Goal: Task Accomplishment & Management: Use online tool/utility

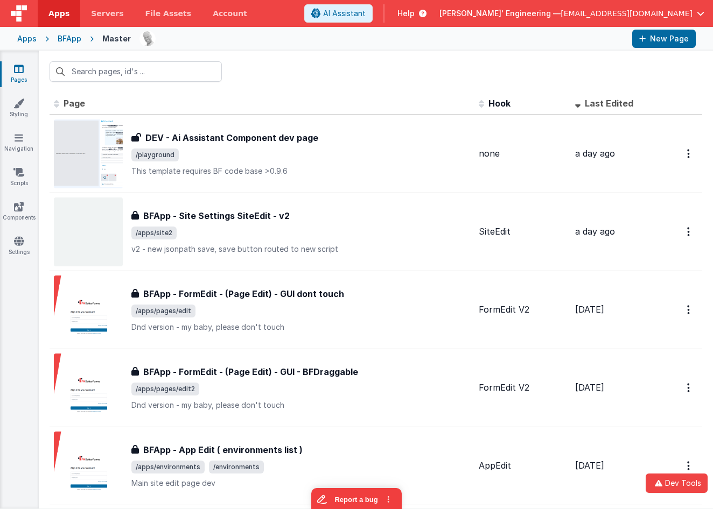
click at [595, 8] on div "[PERSON_NAME]' Engineering — [EMAIL_ADDRESS][DOMAIN_NAME]" at bounding box center [571, 13] width 265 height 18
click at [560, 14] on span "[PERSON_NAME]' Engineering —" at bounding box center [499, 13] width 121 height 11
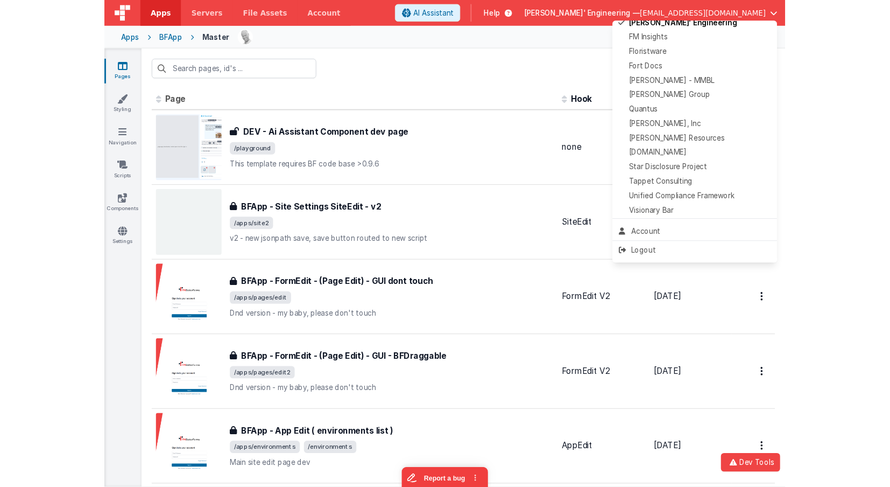
scroll to position [207, 0]
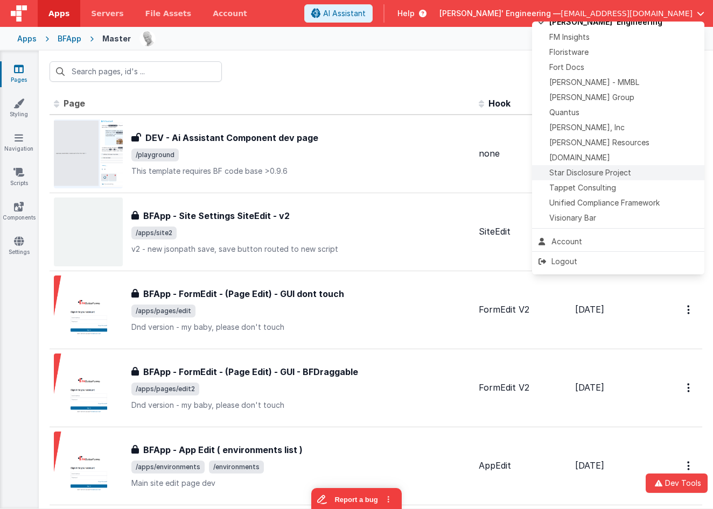
click at [607, 173] on span "Star Disclosure Project" at bounding box center [590, 172] width 82 height 11
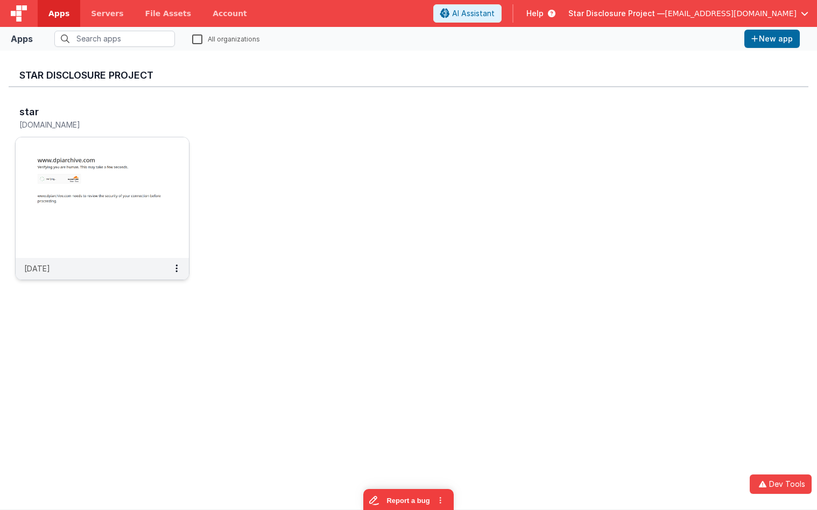
click at [103, 171] on img at bounding box center [102, 197] width 173 height 121
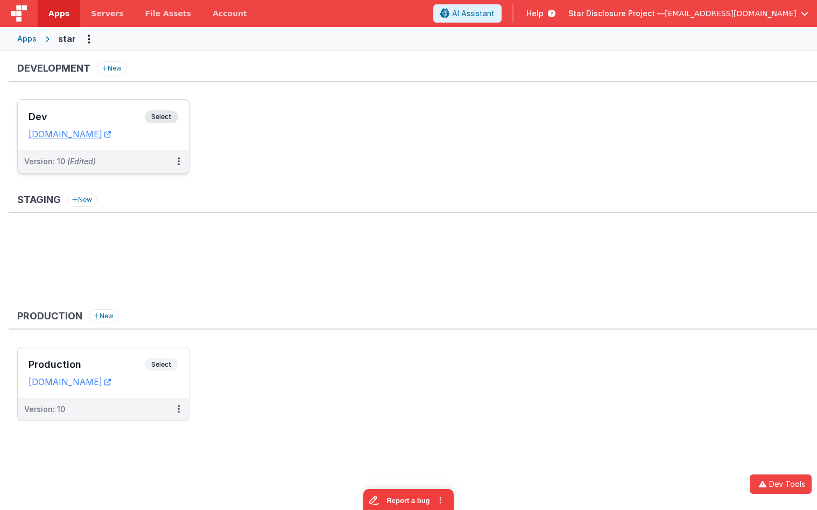
click at [163, 107] on div "Dev Select URLs [DOMAIN_NAME]" at bounding box center [103, 125] width 171 height 51
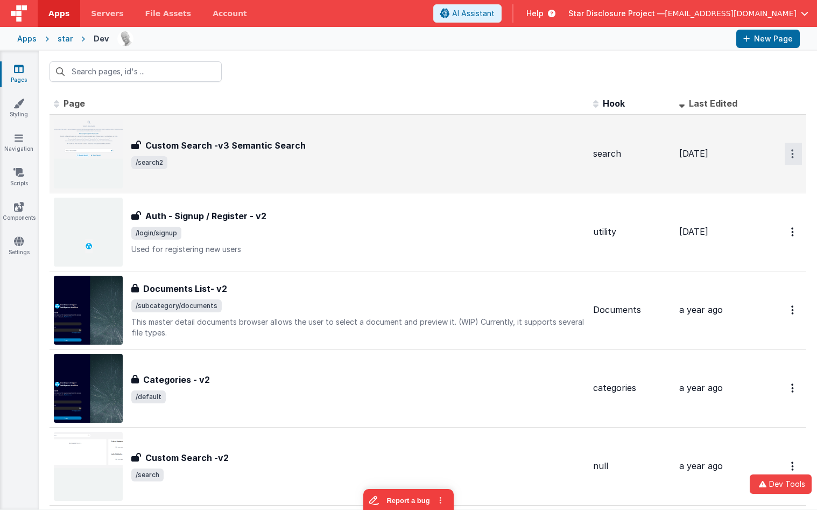
click at [798, 156] on button "Options" at bounding box center [793, 154] width 17 height 22
click at [758, 201] on link "Preview" at bounding box center [754, 197] width 95 height 19
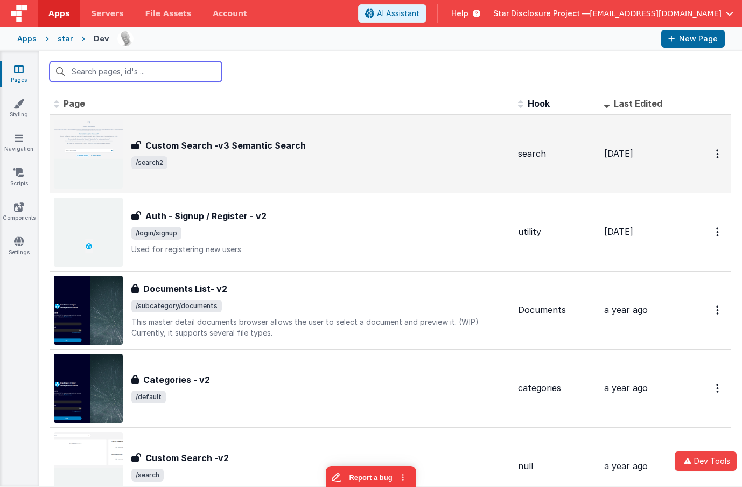
click at [151, 73] on input "text" at bounding box center [136, 71] width 172 height 20
click at [260, 154] on div "Custom Search -v3 Semantic Search Custom Search -v3 Semantic Search /search2" at bounding box center [320, 154] width 378 height 30
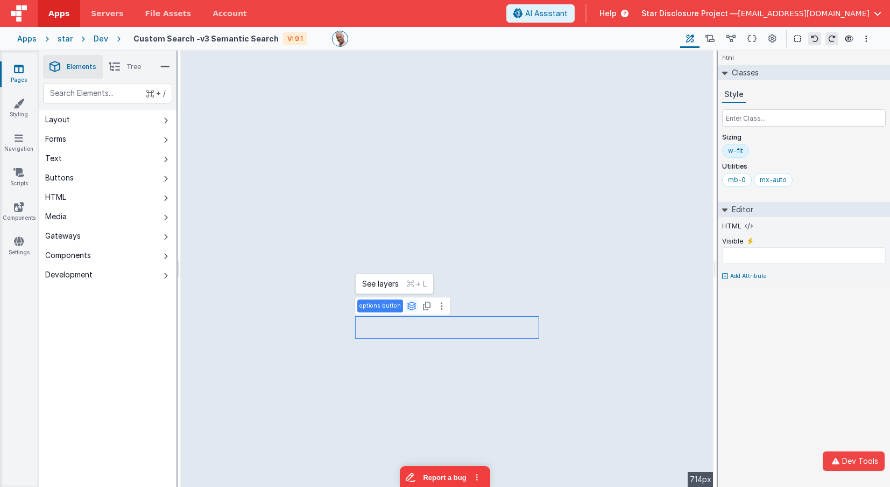
click at [409, 306] on icon at bounding box center [412, 305] width 10 height 9
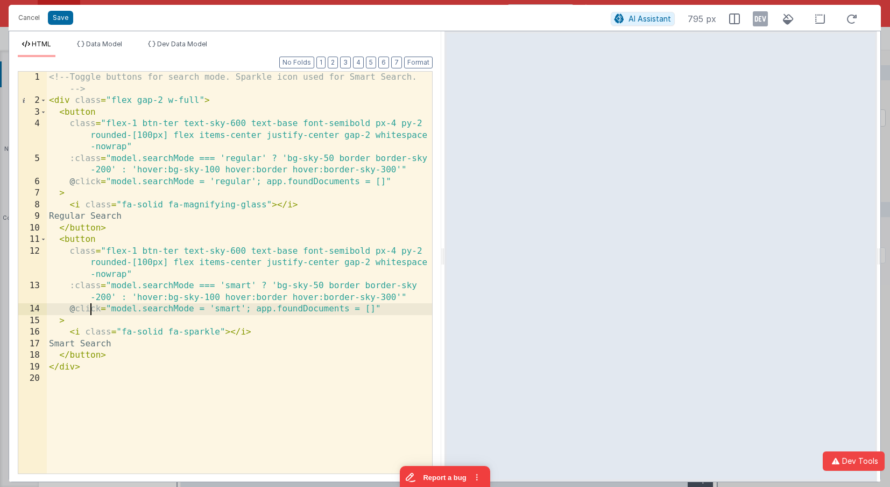
click at [89, 307] on div "<!-- Toggle buttons for search mode. Sparkle icon used for Smart Search. --> < …" at bounding box center [239, 290] width 385 height 436
click at [57, 18] on button "Save" at bounding box center [60, 18] width 25 height 14
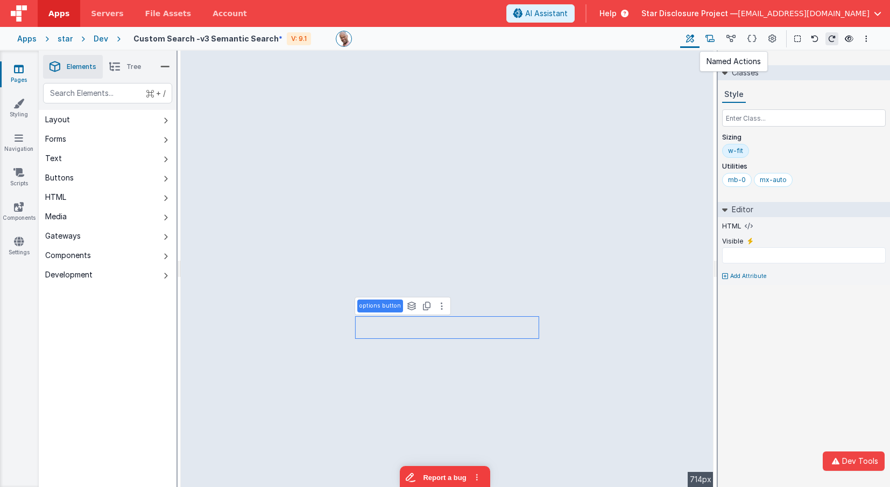
click at [716, 41] on button at bounding box center [710, 39] width 21 height 18
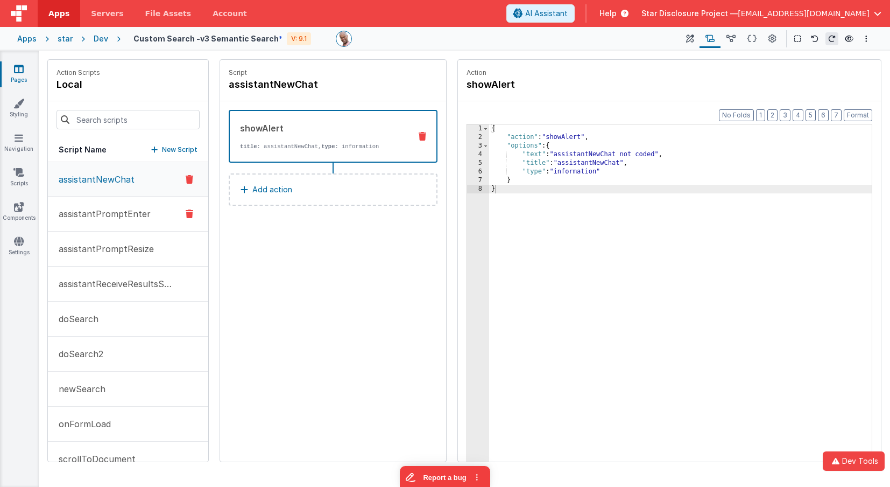
click at [96, 215] on p "assistantPromptEnter" at bounding box center [101, 213] width 98 height 13
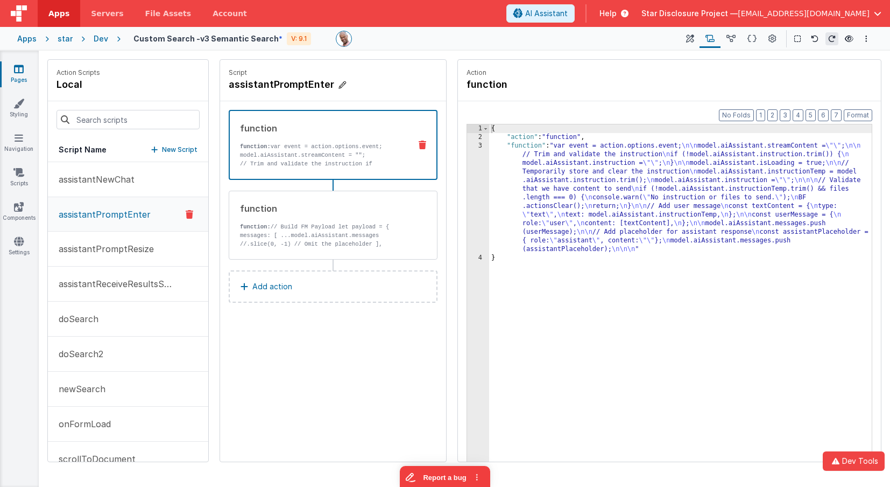
click at [284, 86] on h4 "assistantPromptEnter" at bounding box center [309, 84] width 161 height 15
click at [284, 86] on input "assistantPromptEnter" at bounding box center [283, 84] width 108 height 15
click at [692, 38] on icon at bounding box center [690, 38] width 8 height 11
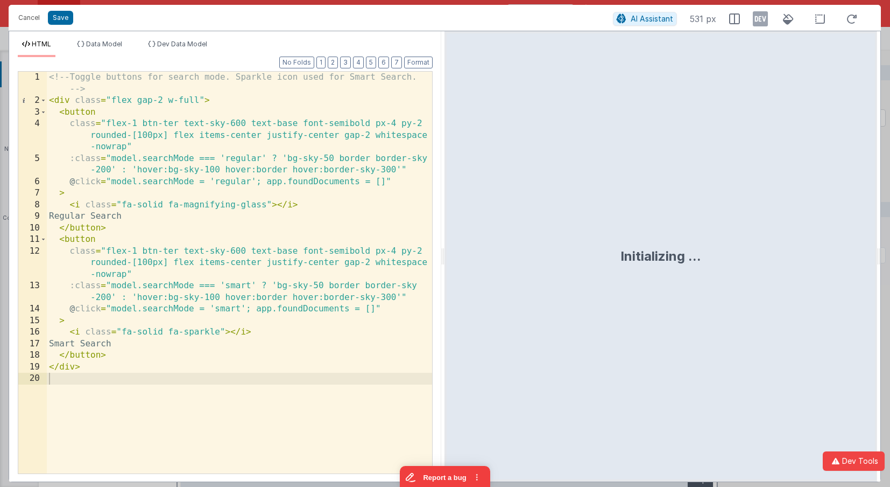
click at [294, 307] on div "<!-- Toggle buttons for search mode. Sparkle icon used for Smart Search. --> < …" at bounding box center [239, 290] width 385 height 436
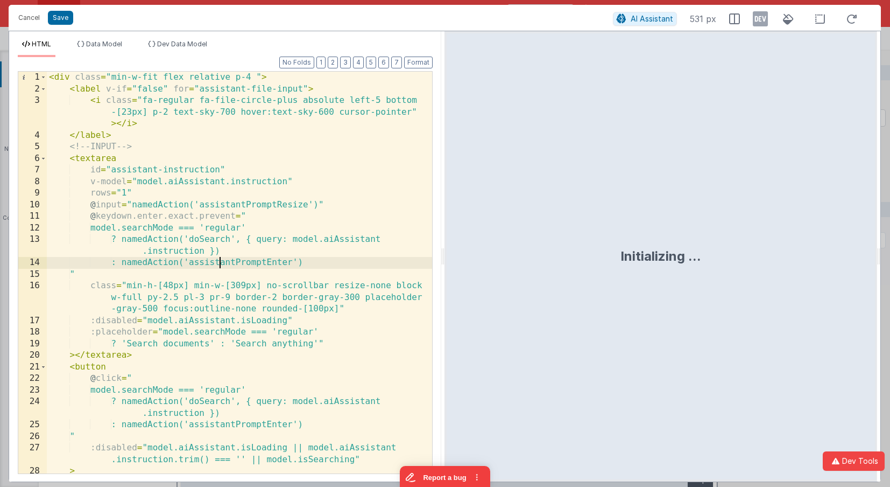
click at [222, 261] on div "< div class = "min-w-fit flex relative p-4 " > < label v-if = "false" for = "as…" at bounding box center [239, 296] width 385 height 448
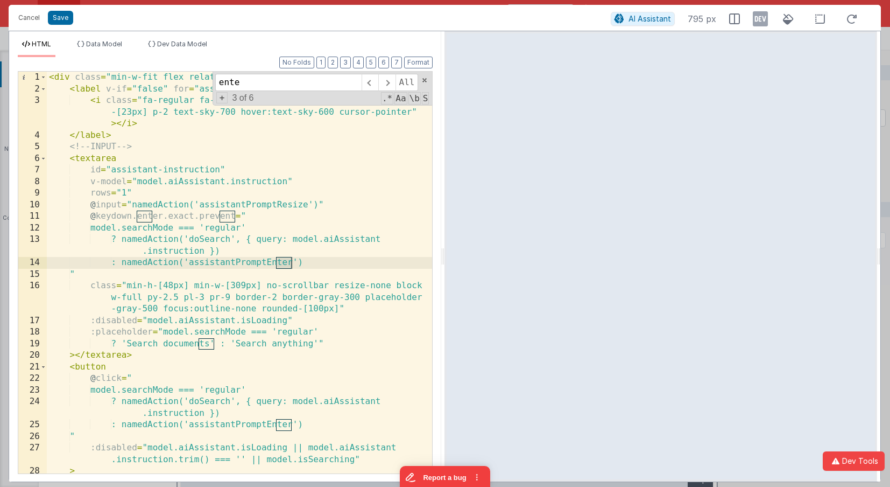
type input "enter"
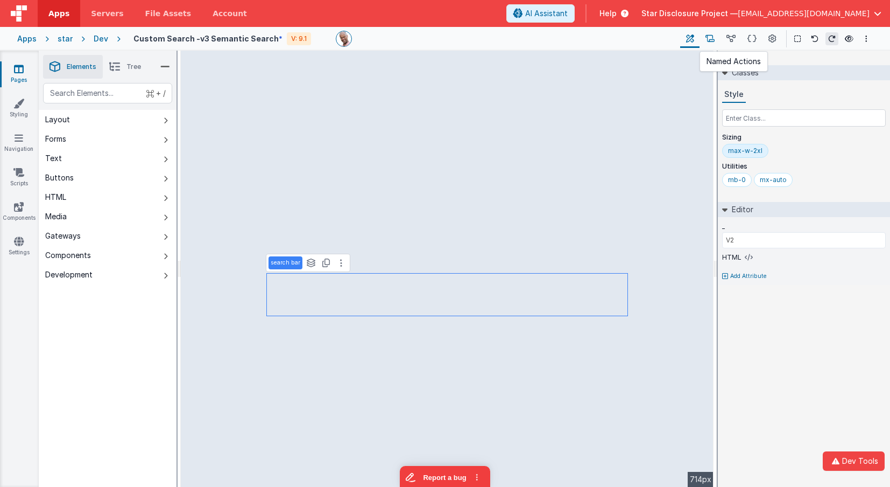
drag, startPoint x: 706, startPoint y: 39, endPoint x: 711, endPoint y: 38, distance: 5.4
click at [708, 38] on button at bounding box center [710, 39] width 21 height 18
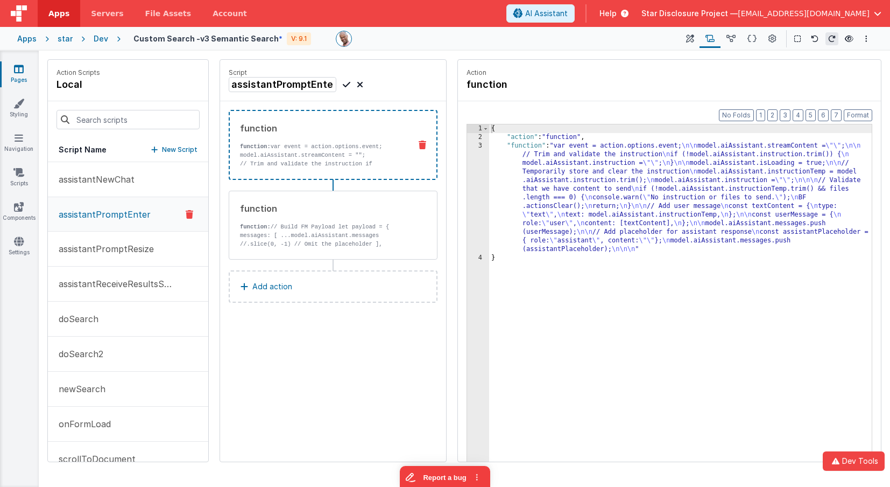
click at [143, 212] on p "assistantPromptEnter" at bounding box center [101, 214] width 98 height 13
click at [321, 140] on div "function function: var event = action.options.event; model.aiAssistant.streamCo…" at bounding box center [316, 145] width 172 height 46
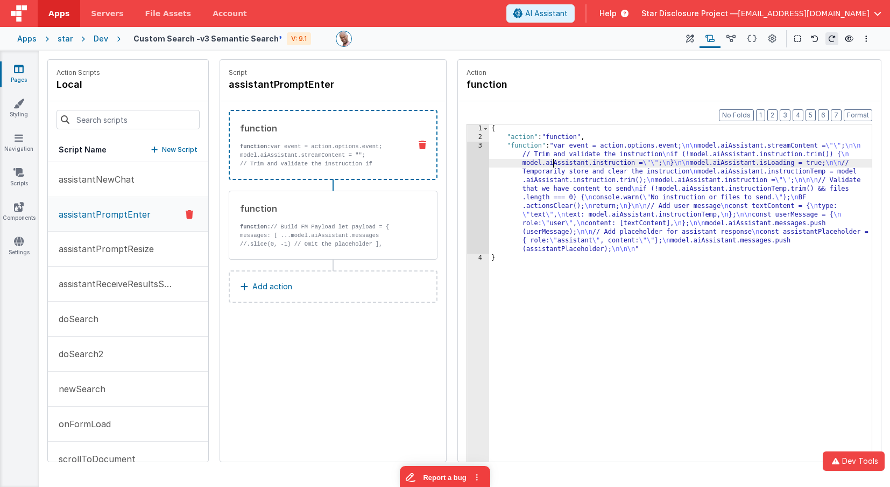
drag, startPoint x: 555, startPoint y: 165, endPoint x: 507, endPoint y: 161, distance: 48.0
click at [554, 165] on div "{ "action" : "function" , "function" : "var event = action.options.event; \n\n …" at bounding box center [680, 318] width 383 height 388
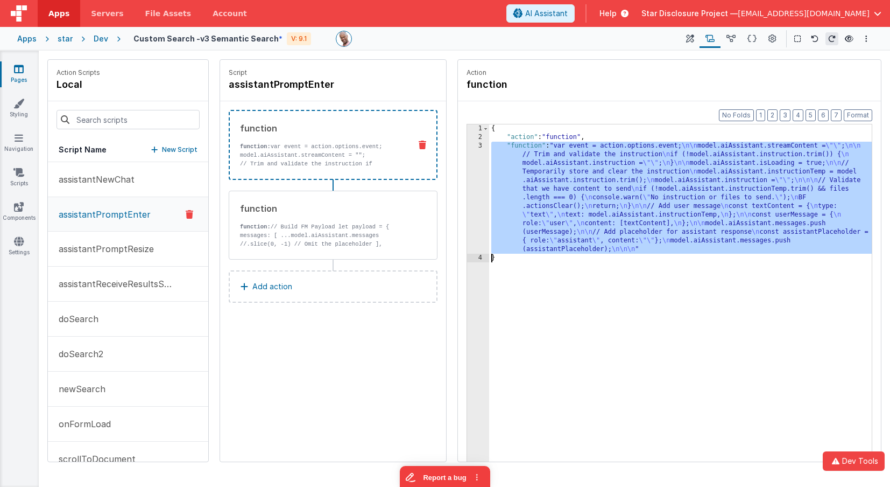
click at [475, 155] on div "3" at bounding box center [478, 198] width 22 height 112
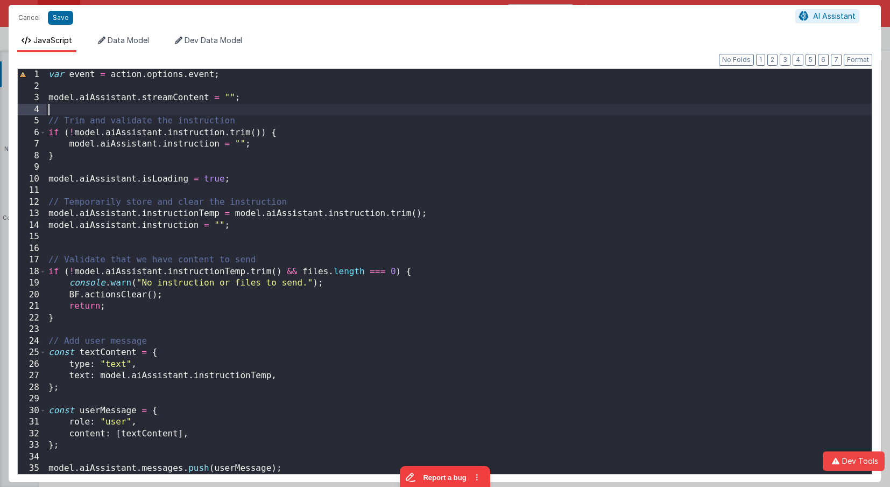
click at [319, 114] on div "var event = action . options . event ; model . aiAssistant . streamContent = ""…" at bounding box center [459, 283] width 826 height 428
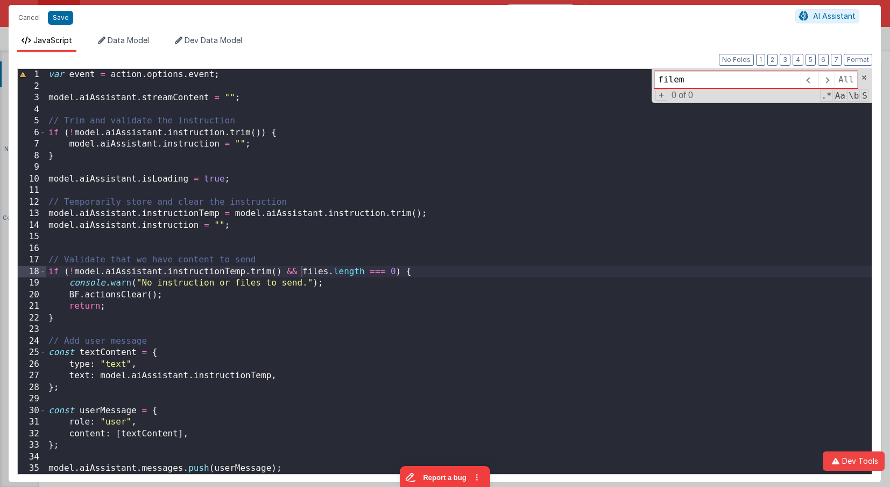
type input "filema"
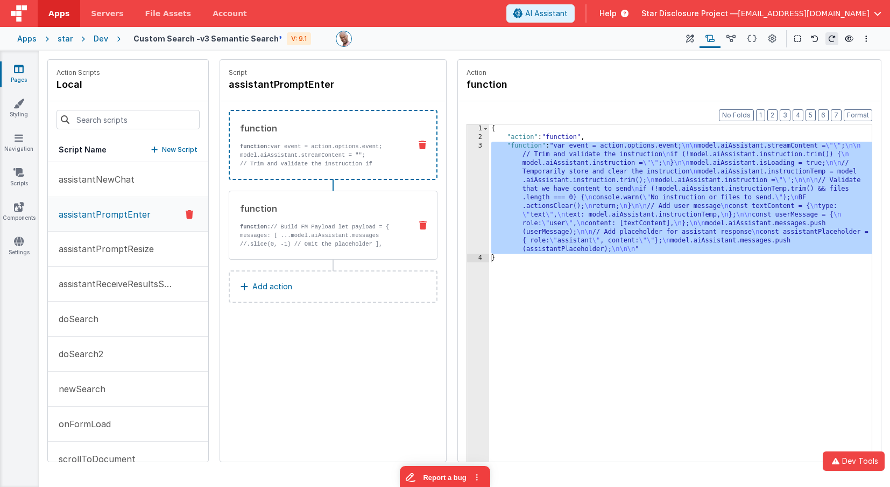
click at [298, 242] on p "function: // Build FM Payload let payload = { messages: [ ...model.aiAssistant.…" at bounding box center [321, 243] width 163 height 43
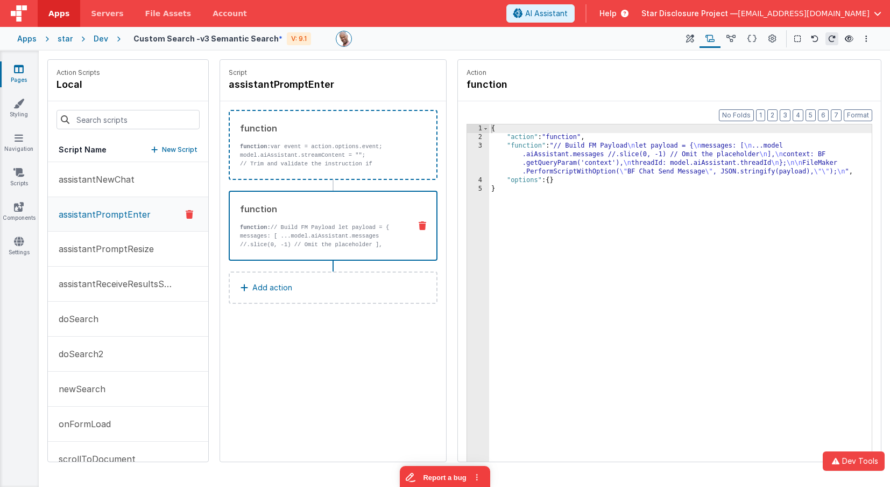
click at [541, 164] on div "{ "action" : "function" , "function" : "// Build FM Payload \n let payload = { …" at bounding box center [680, 318] width 383 height 388
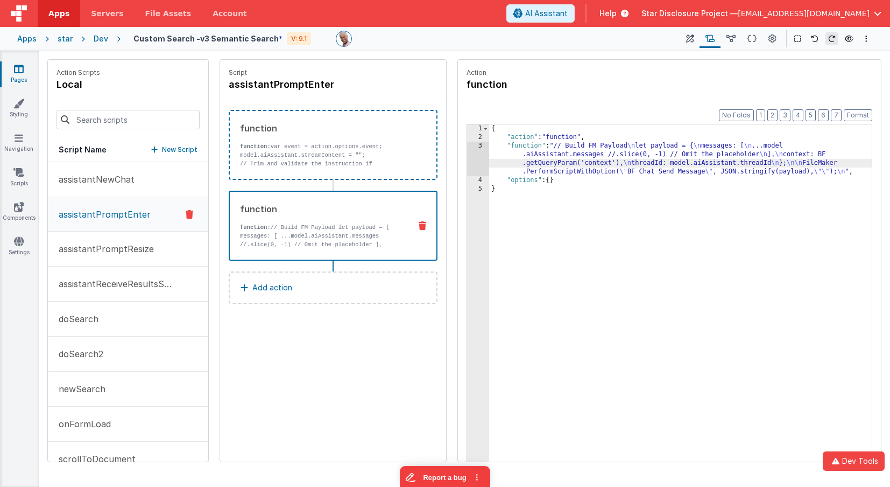
click at [474, 157] on div "3" at bounding box center [478, 159] width 22 height 34
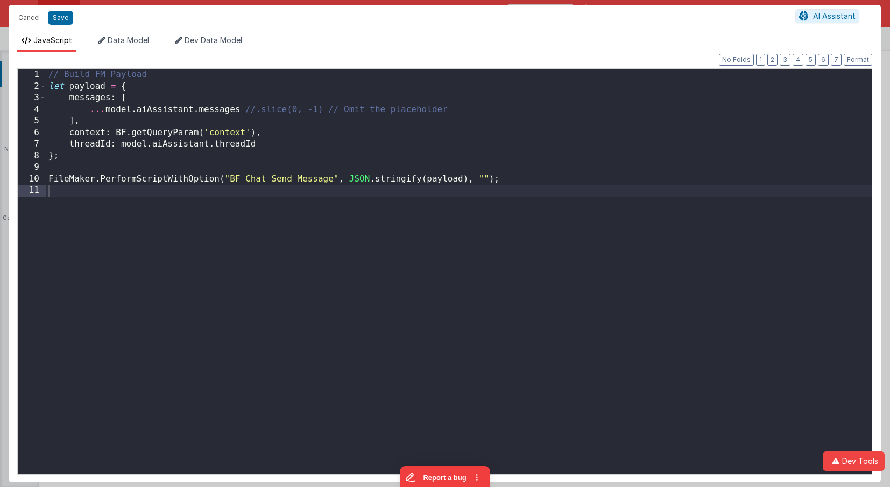
click at [474, 157] on div "// Build FM Payload let payload = { messages : [ ... model . aiAssistant . mess…" at bounding box center [459, 283] width 826 height 428
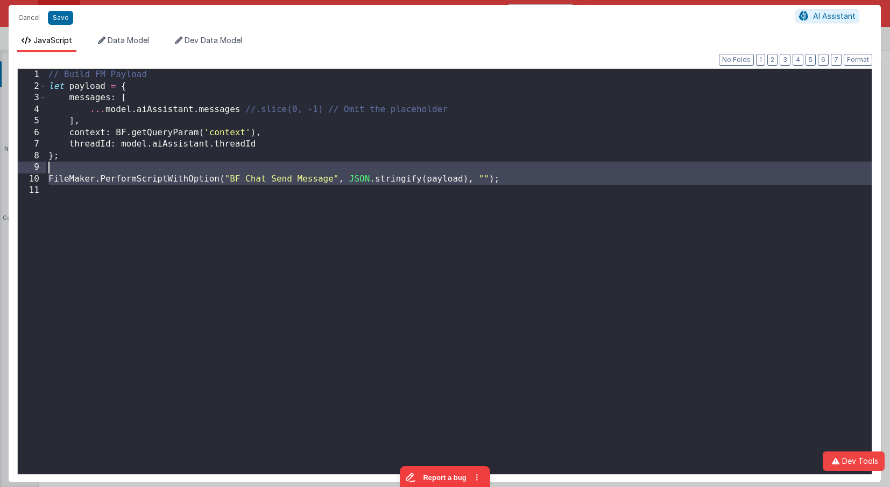
drag, startPoint x: 410, startPoint y: 228, endPoint x: 194, endPoint y: 167, distance: 224.7
click at [194, 167] on div "// Build FM Payload let payload = { messages : [ ... model . aiAssistant . mess…" at bounding box center [459, 283] width 826 height 428
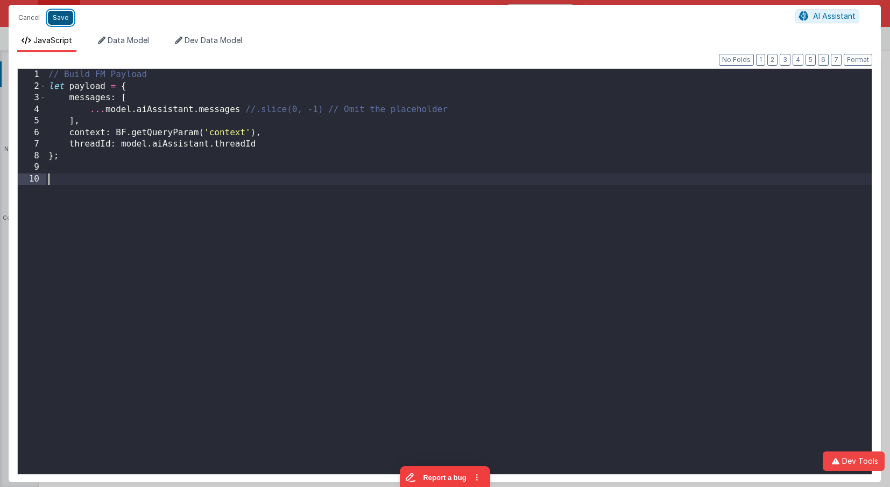
drag, startPoint x: 59, startPoint y: 17, endPoint x: 65, endPoint y: 19, distance: 5.8
click at [59, 17] on button "Save" at bounding box center [60, 18] width 25 height 14
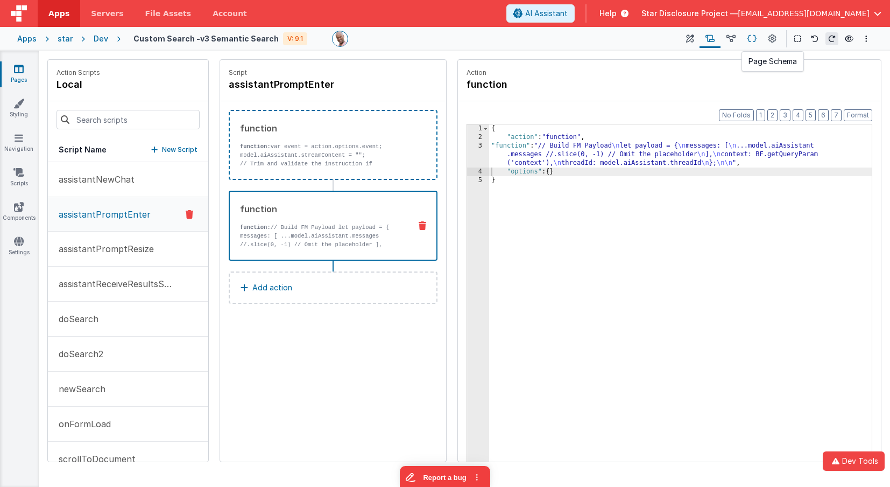
click at [751, 37] on icon at bounding box center [752, 38] width 9 height 11
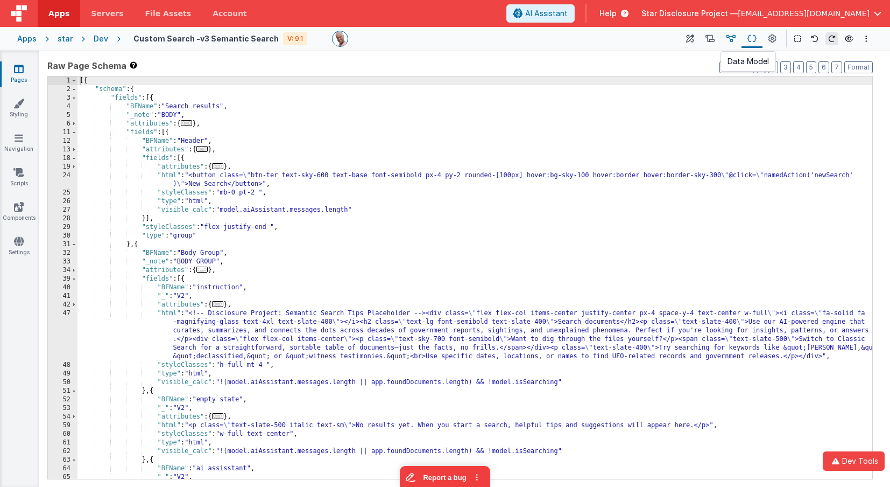
click at [733, 37] on icon at bounding box center [731, 38] width 9 height 11
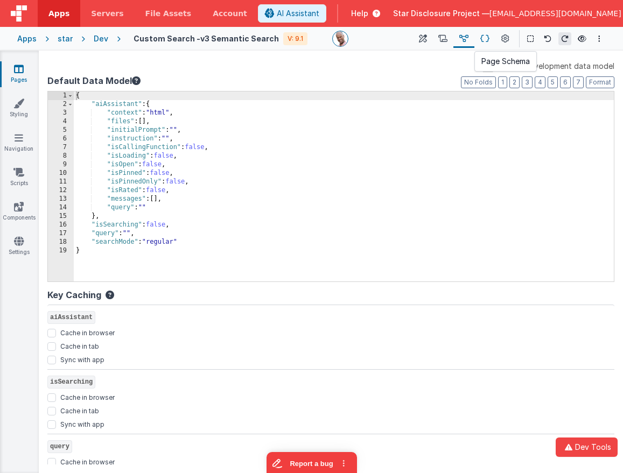
click at [484, 39] on icon at bounding box center [484, 38] width 9 height 11
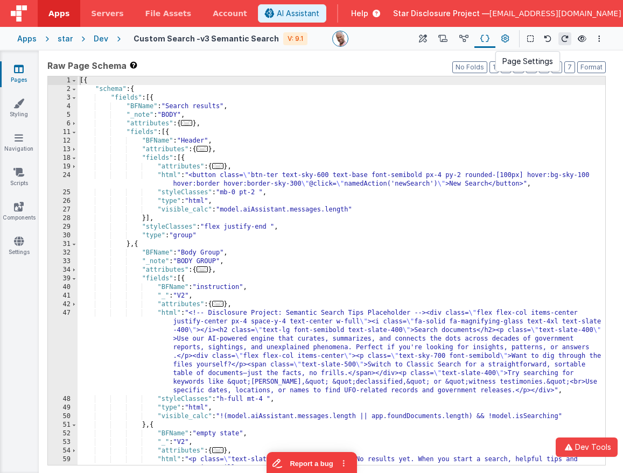
click at [508, 37] on icon at bounding box center [505, 38] width 8 height 11
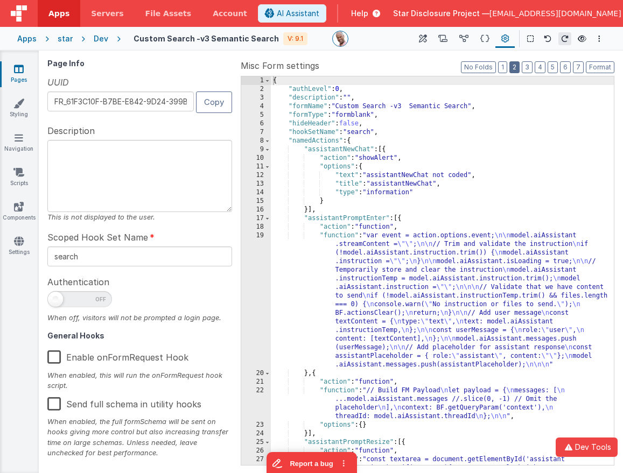
click at [519, 66] on button "2" at bounding box center [514, 67] width 10 height 12
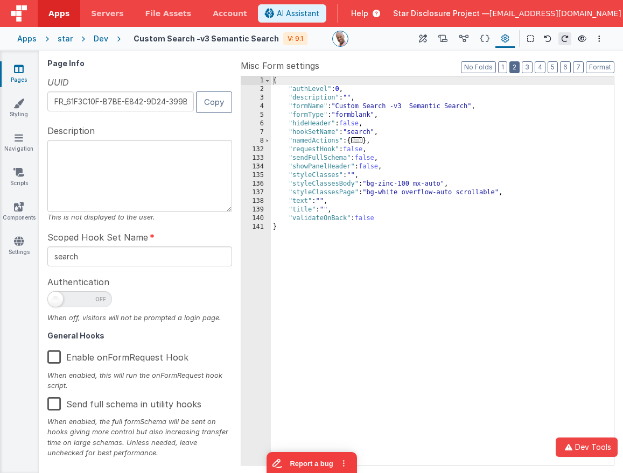
click at [514, 66] on button "2" at bounding box center [514, 67] width 10 height 12
click at [524, 65] on button "3" at bounding box center [527, 67] width 11 height 12
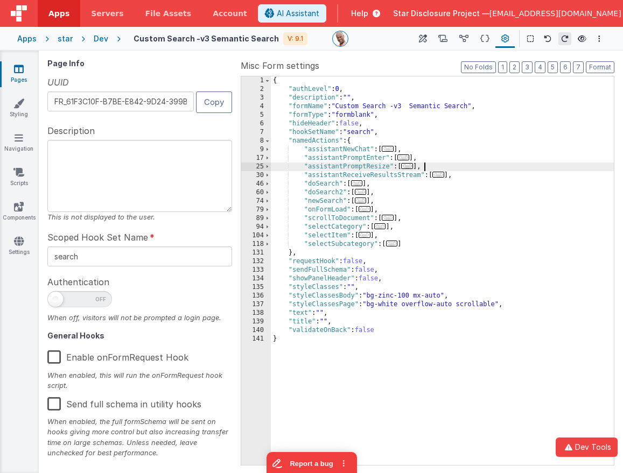
click at [434, 167] on div "{ "authLevel" : 0 , "description" : "" , "formName" : "Custom Search -v3 Semant…" at bounding box center [442, 279] width 343 height 406
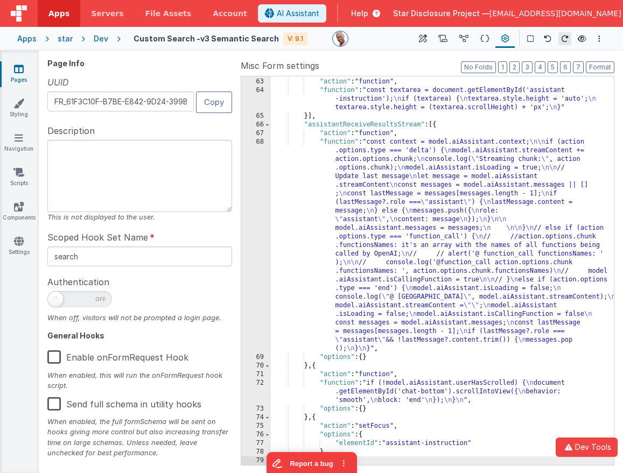
scroll to position [783, 0]
click at [266, 126] on span at bounding box center [267, 125] width 6 height 9
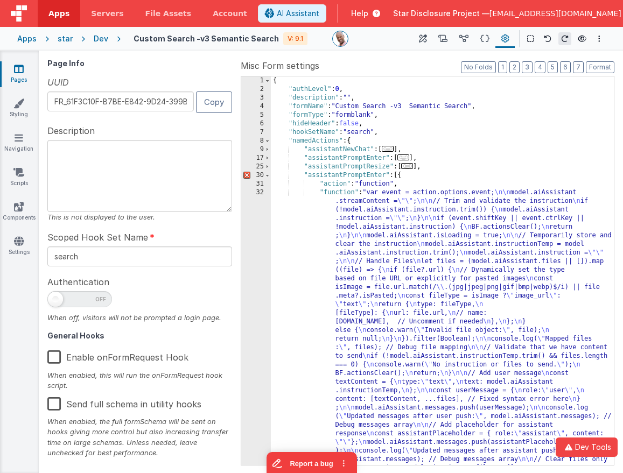
scroll to position [0, 0]
click at [269, 176] on span at bounding box center [267, 175] width 6 height 9
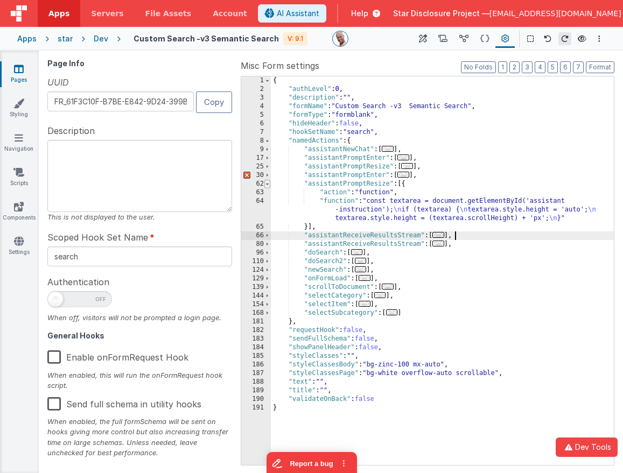
click at [269, 184] on span at bounding box center [267, 184] width 6 height 9
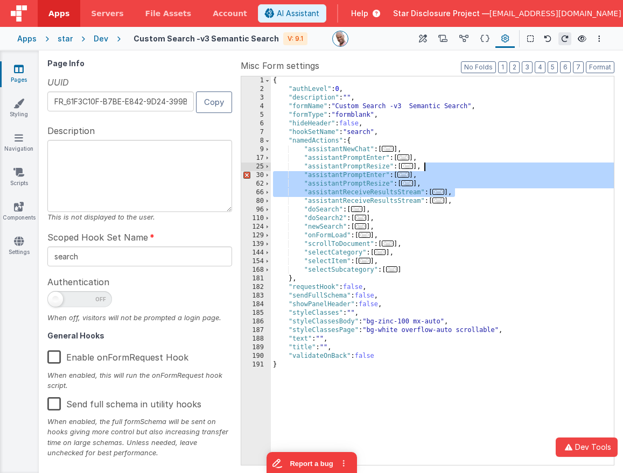
drag, startPoint x: 460, startPoint y: 190, endPoint x: 461, endPoint y: 170, distance: 20.5
click at [461, 170] on div "{ "authLevel" : 0 , "description" : "" , "formName" : "Custom Search -v3 Semant…" at bounding box center [442, 279] width 343 height 406
click at [452, 170] on div "{ "authLevel" : 0 , "description" : "" , "formName" : "Custom Search -v3 Semant…" at bounding box center [442, 279] width 343 height 406
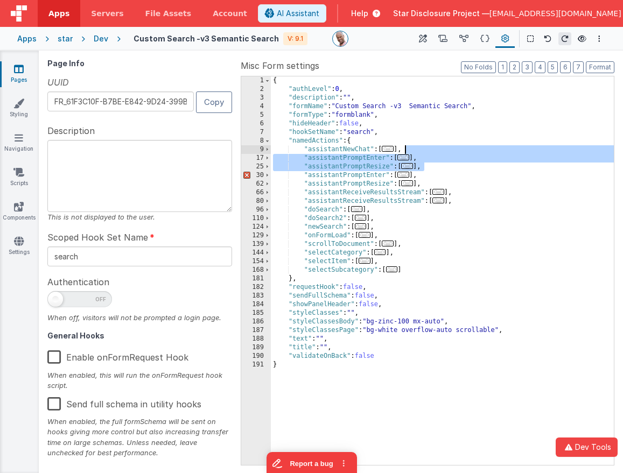
drag, startPoint x: 438, startPoint y: 167, endPoint x: 436, endPoint y: 151, distance: 15.7
click at [436, 151] on div "{ "authLevel" : 0 , "description" : "" , "formName" : "Custom Search -v3 Semant…" at bounding box center [442, 279] width 343 height 406
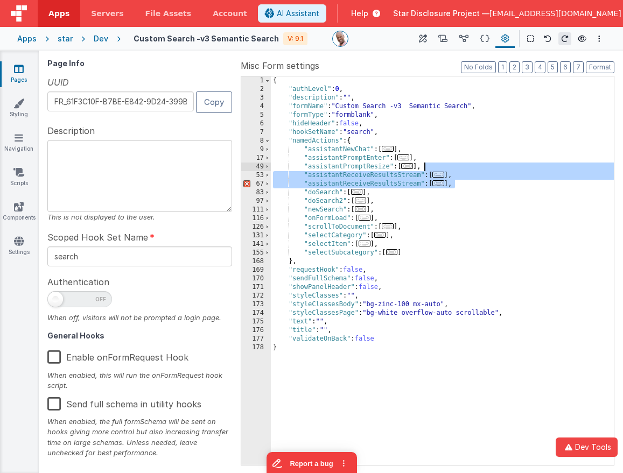
drag, startPoint x: 458, startPoint y: 182, endPoint x: 458, endPoint y: 168, distance: 14.0
click at [458, 168] on div "{ "authLevel" : 0 , "description" : "" , "formName" : "Custom Search -v3 Semant…" at bounding box center [442, 279] width 343 height 406
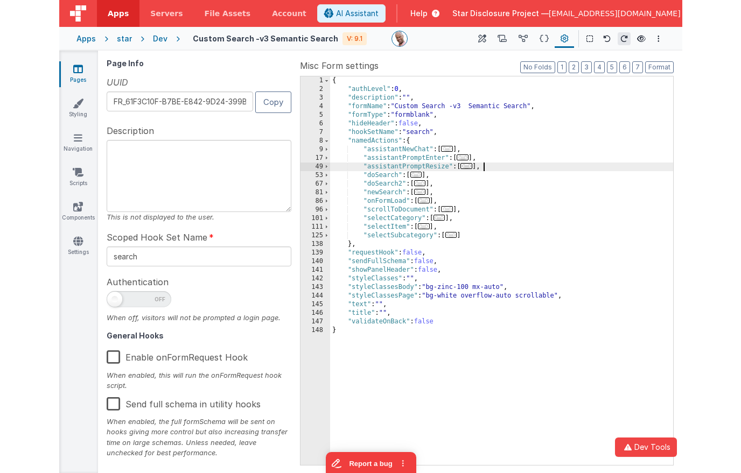
scroll to position [51, 0]
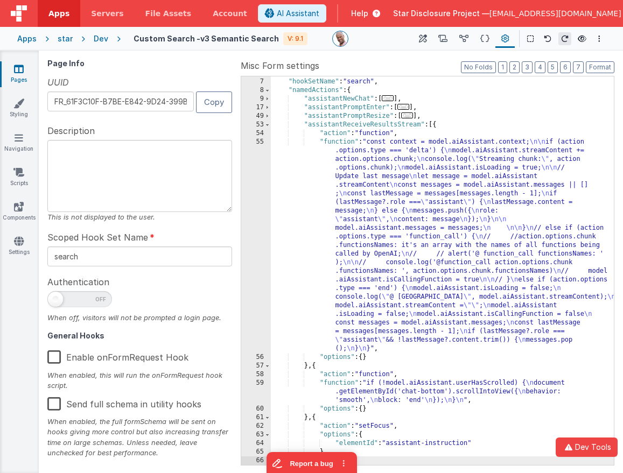
click at [267, 126] on span at bounding box center [267, 125] width 6 height 9
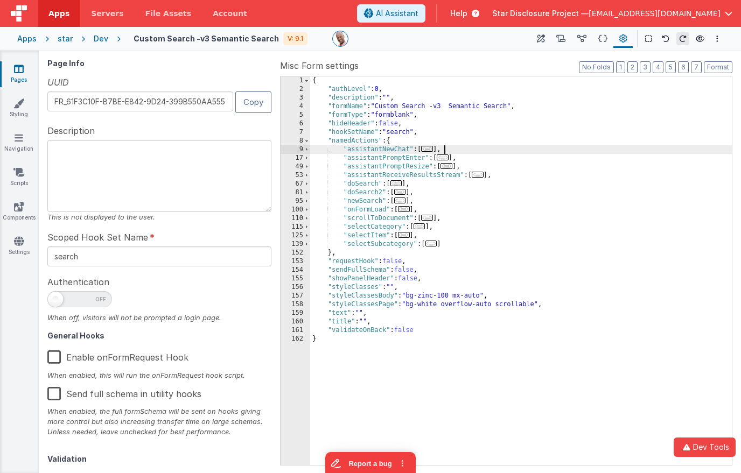
click at [501, 150] on div "{ "authLevel" : 0 , "description" : "" , "formName" : "Custom Search -v3 Semant…" at bounding box center [520, 279] width 421 height 406
click at [405, 157] on div "{ "authLevel" : 0 , "description" : "" , "formName" : "Custom Search -v3 Semant…" at bounding box center [520, 279] width 421 height 406
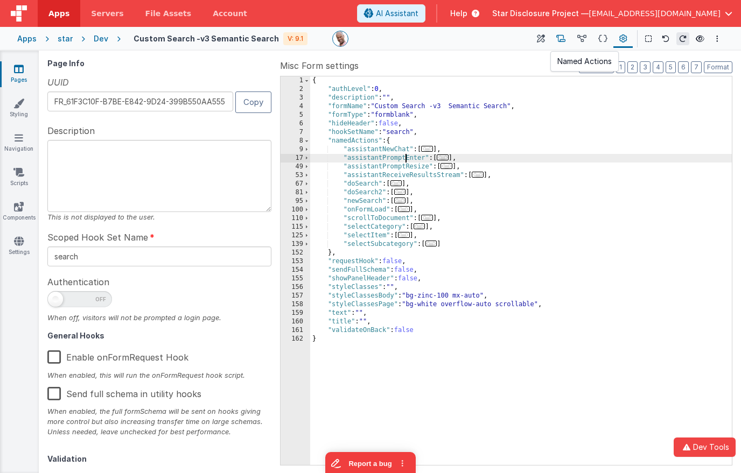
click at [563, 40] on icon at bounding box center [560, 38] width 9 height 11
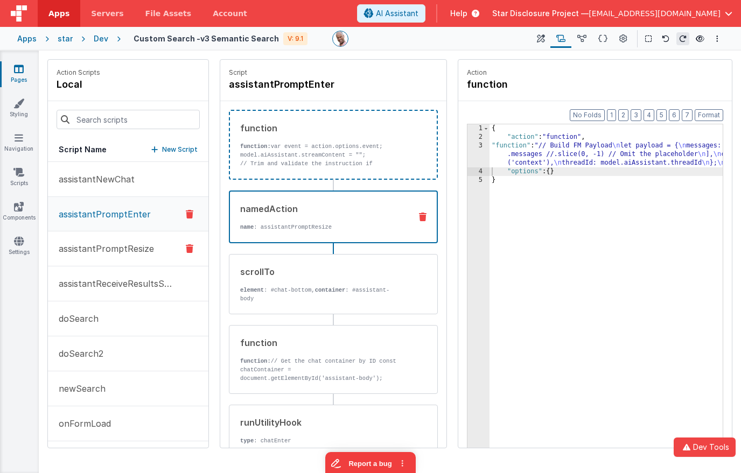
click at [109, 236] on button "assistantPromptResize" at bounding box center [128, 248] width 160 height 35
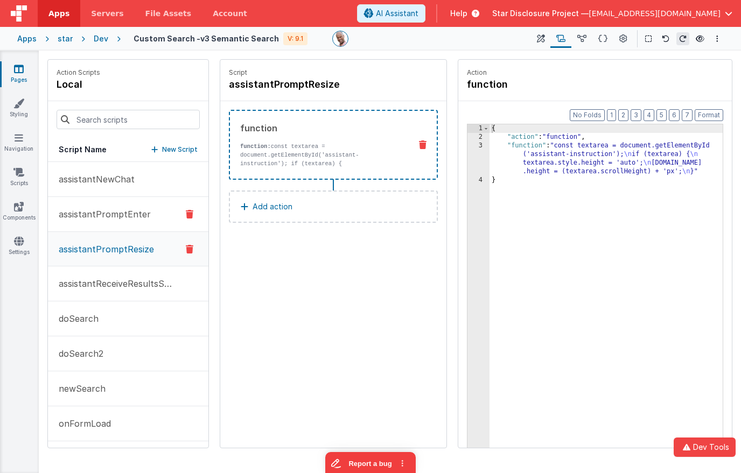
click at [110, 223] on button "assistantPromptEnter" at bounding box center [128, 214] width 160 height 35
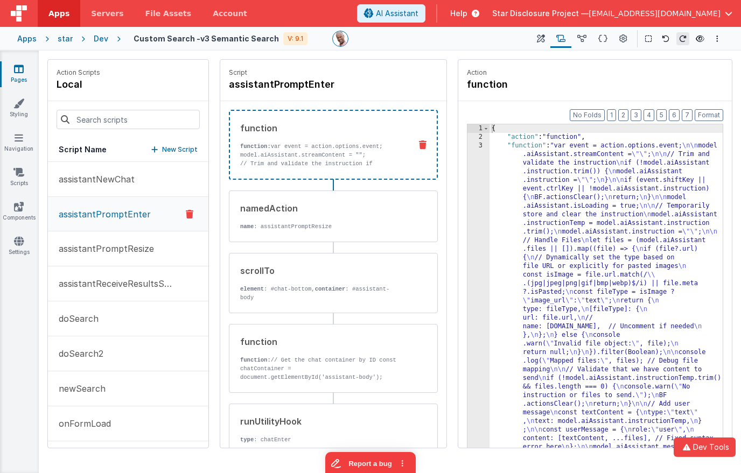
click at [343, 158] on p "model.aiAssistant.streamContent = "";" at bounding box center [321, 155] width 162 height 9
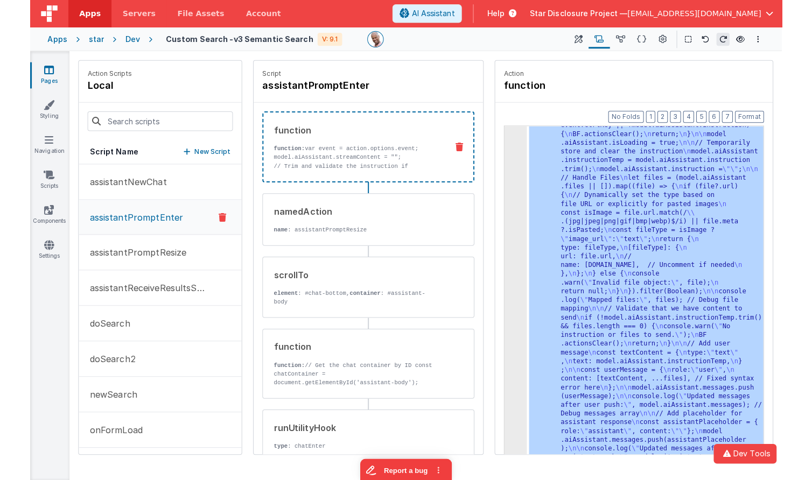
scroll to position [65, 0]
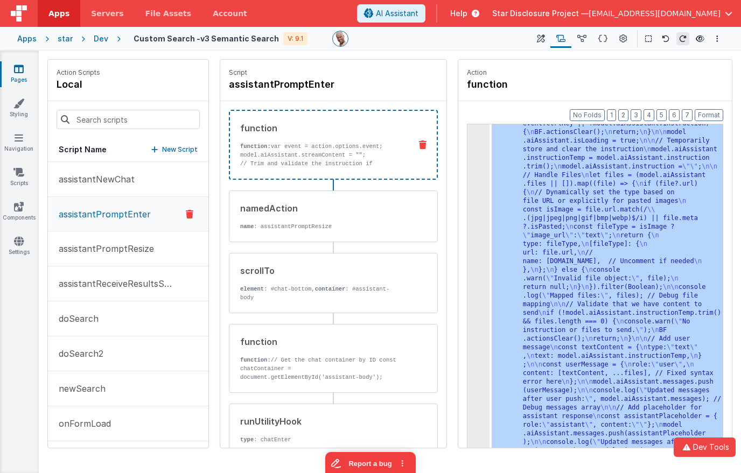
click at [477, 157] on div "3" at bounding box center [478, 274] width 22 height 396
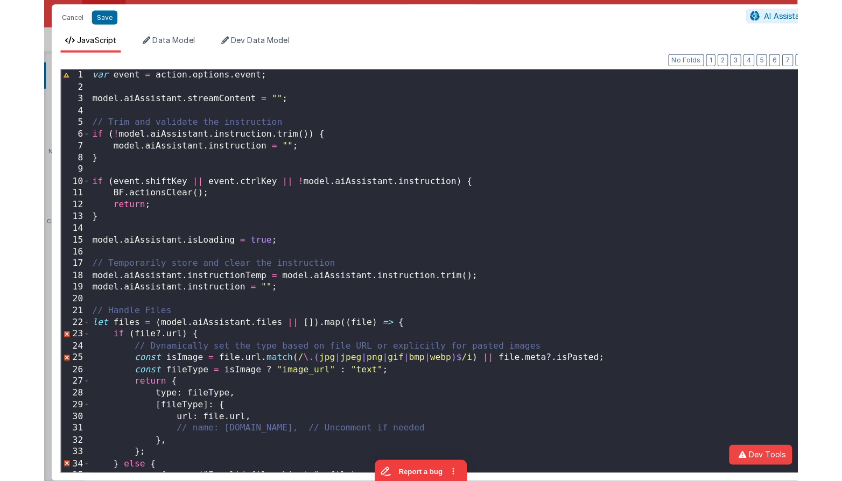
scroll to position [0, 0]
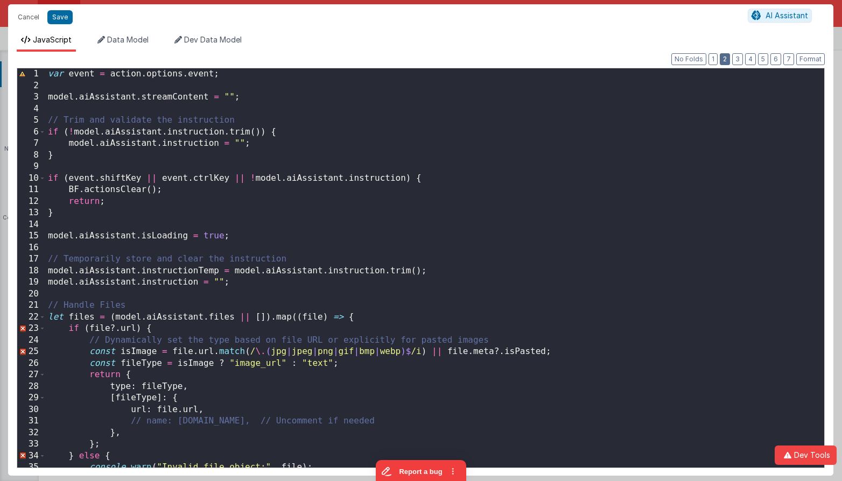
click at [727, 57] on button "2" at bounding box center [725, 59] width 10 height 12
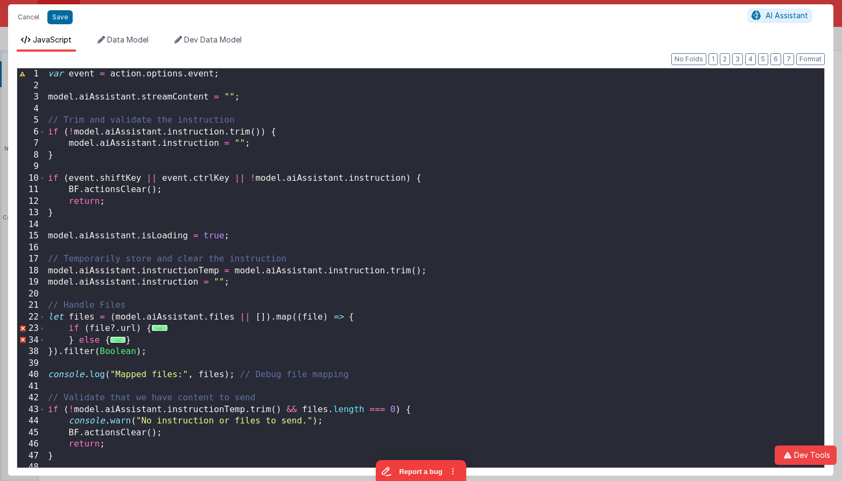
click at [105, 86] on div "var event = action . options . event ; model . aiAssistant . streamContent = ""…" at bounding box center [435, 279] width 778 height 422
click at [261, 96] on div "var event = action . options . event ; model . aiAssistant . streamContent = ""…" at bounding box center [435, 279] width 778 height 422
drag, startPoint x: 126, startPoint y: 161, endPoint x: 131, endPoint y: 164, distance: 5.8
click at [126, 161] on div "var event = action . options . event ; model . aiAssistant . streamContent = ""…" at bounding box center [435, 279] width 778 height 422
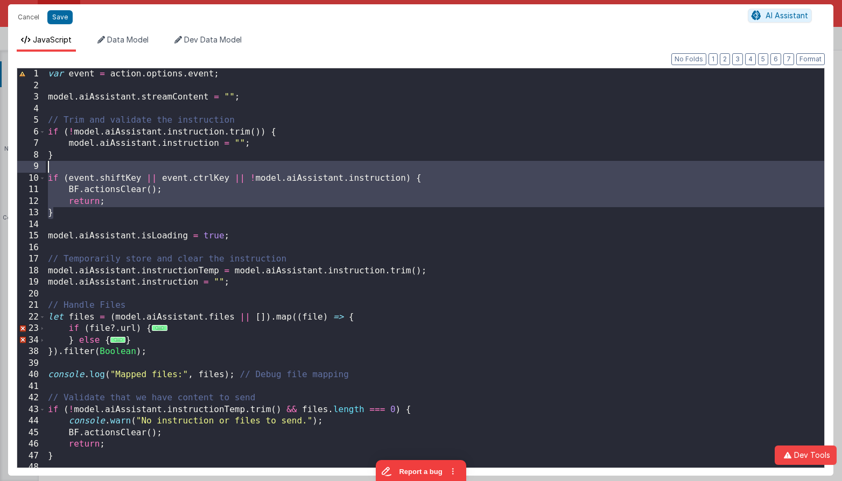
drag, startPoint x: 154, startPoint y: 219, endPoint x: 142, endPoint y: 171, distance: 49.3
click at [142, 170] on div "var event = action . options . event ; model . aiAssistant . streamContent = ""…" at bounding box center [435, 279] width 778 height 422
click at [140, 224] on div "var event = action . options . event ; model . aiAssistant . streamContent = ""…" at bounding box center [435, 279] width 778 height 422
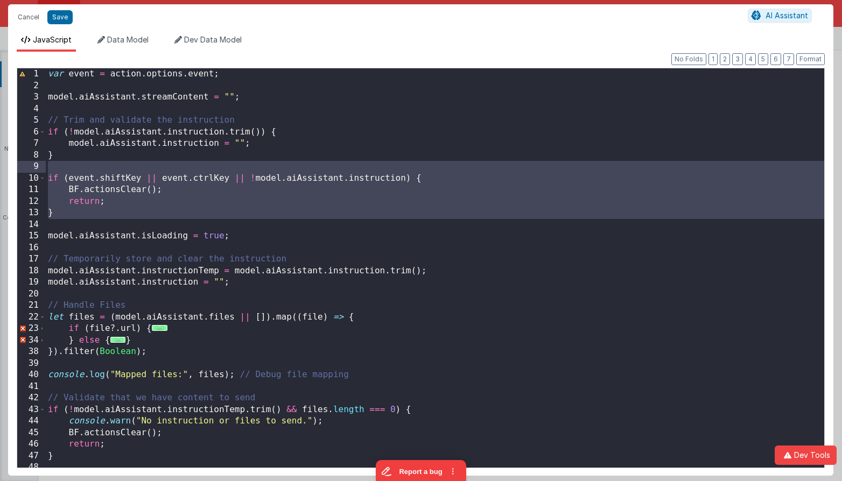
drag, startPoint x: 137, startPoint y: 215, endPoint x: 42, endPoint y: 172, distance: 104.3
click at [42, 172] on div "1 2 3 4 5 6 7 8 9 10 11 12 13 14 15 16 17 18 19 20 21 22 23 34 38 39 40 41 42 4…" at bounding box center [421, 268] width 808 height 400
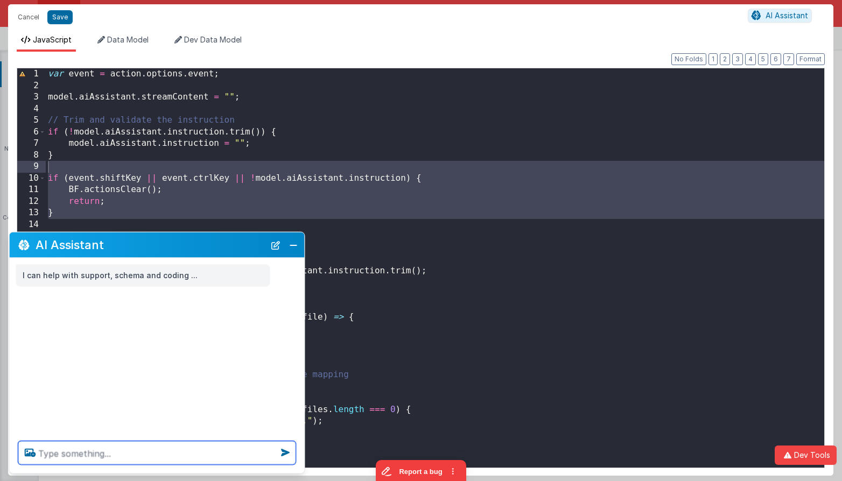
click at [150, 454] on textarea at bounding box center [157, 453] width 278 height 24
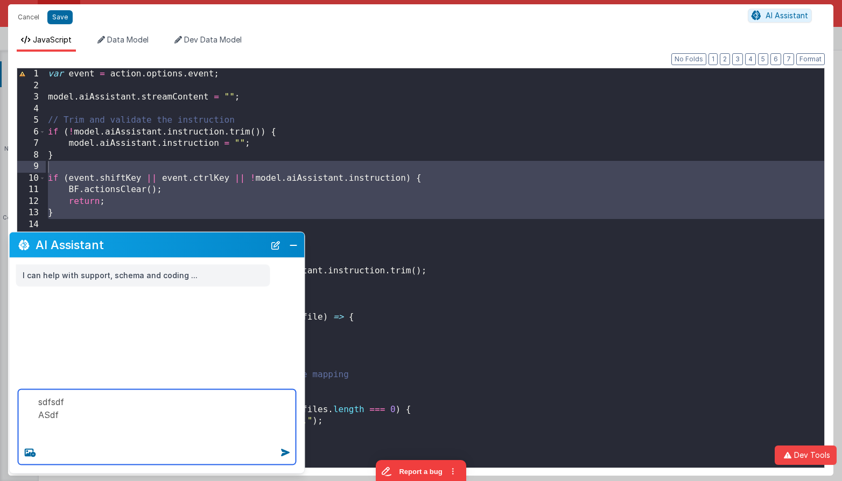
type textarea "sdfsdf ASdf"
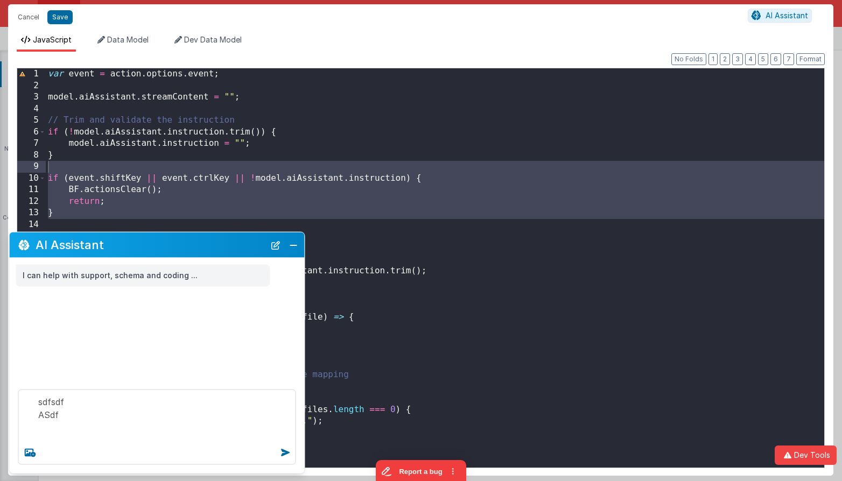
click at [300, 251] on div "AI Assistant" at bounding box center [157, 245] width 295 height 25
click at [293, 248] on button "Close" at bounding box center [293, 244] width 14 height 15
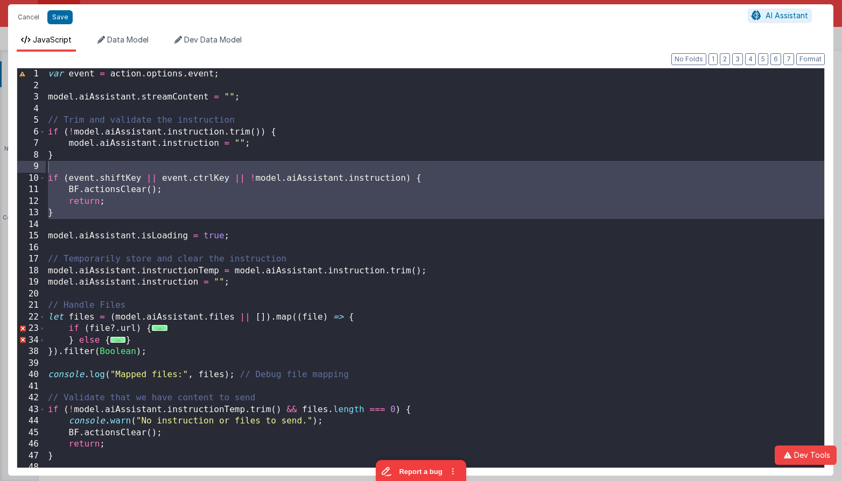
click at [294, 215] on div "var event = action . options . event ; model . aiAssistant . streamContent = ""…" at bounding box center [435, 279] width 778 height 422
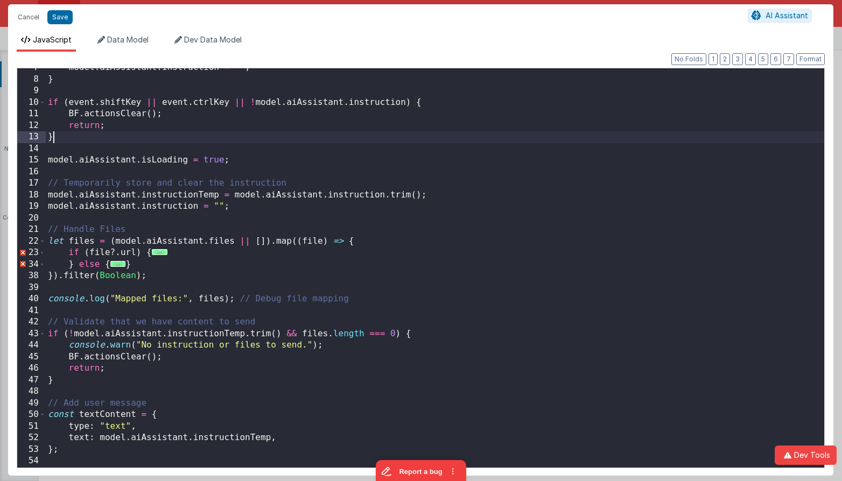
scroll to position [81, 0]
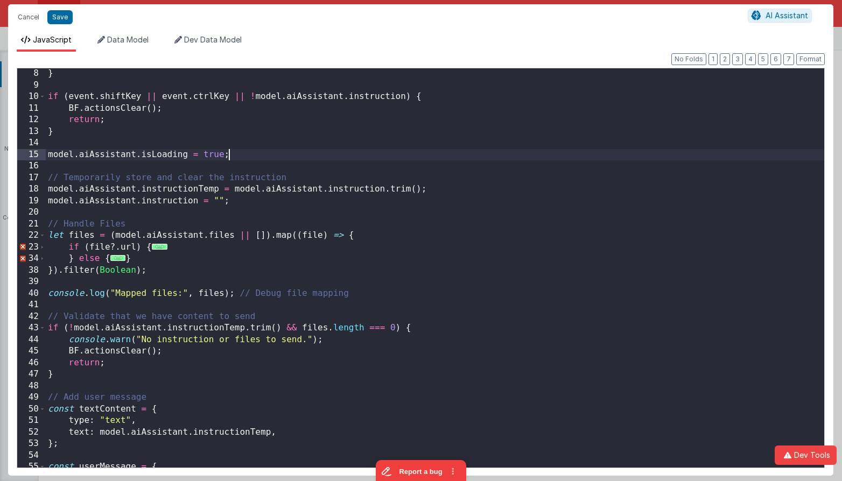
click at [242, 159] on div "} if ( event . shiftKey || event . ctrlKey || ! model . aiAssistant . instructi…" at bounding box center [435, 279] width 778 height 422
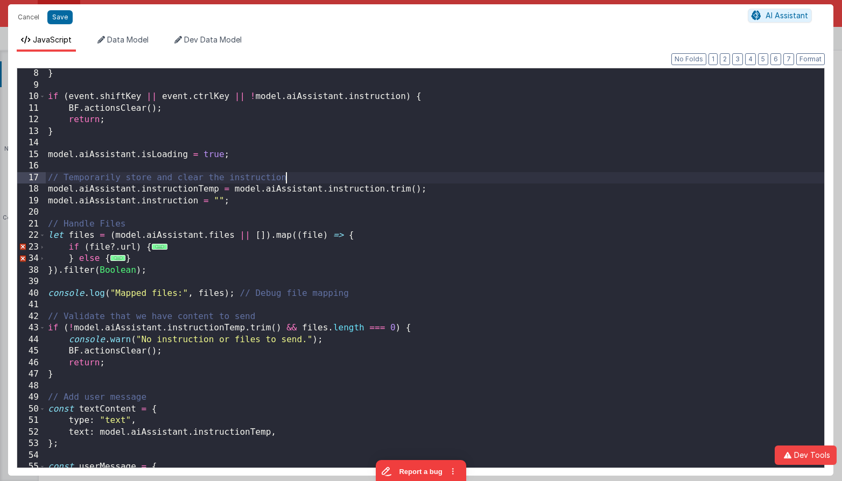
click at [304, 176] on div "} if ( event . shiftKey || event . ctrlKey || ! model . aiAssistant . instructi…" at bounding box center [435, 279] width 778 height 422
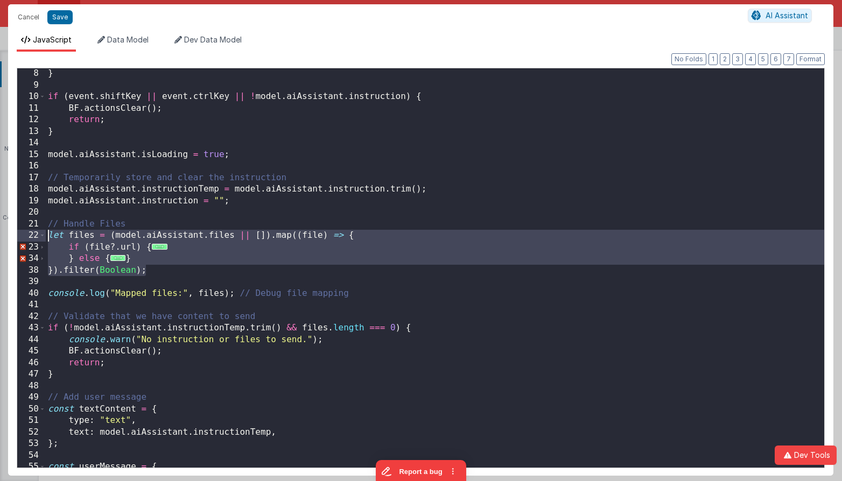
drag, startPoint x: 177, startPoint y: 273, endPoint x: 36, endPoint y: 238, distance: 144.8
click at [36, 238] on div "8 9 10 11 12 13 14 15 16 17 18 19 20 21 22 23 34 38 39 40 41 42 43 44 45 46 47 …" at bounding box center [421, 268] width 808 height 400
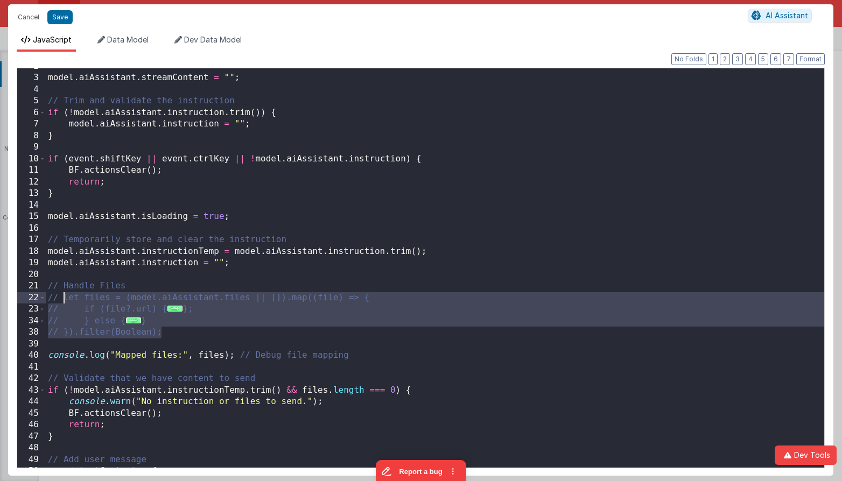
scroll to position [19, 0]
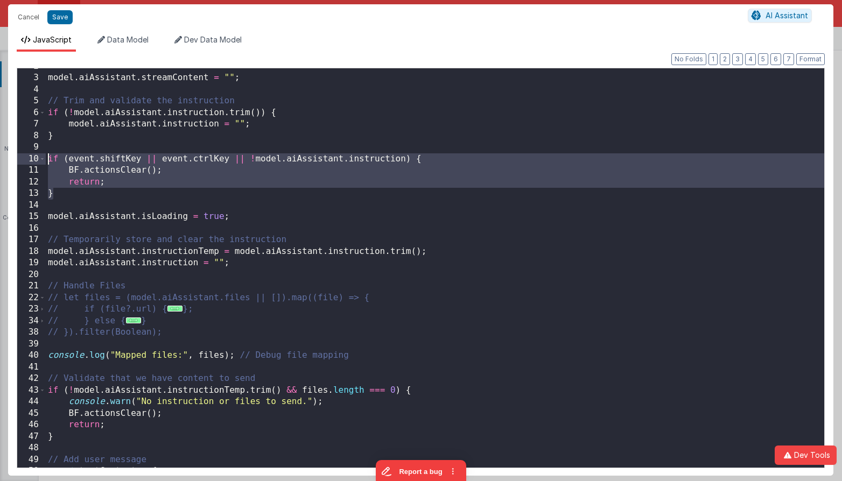
drag, startPoint x: 75, startPoint y: 195, endPoint x: 17, endPoint y: 156, distance: 70.0
click at [17, 156] on div "2 3 4 5 6 7 8 9 10 11 12 13 14 15 16 17 18 19 20 21 22 23 34 38 39 40 41 42 43 …" at bounding box center [421, 268] width 808 height 400
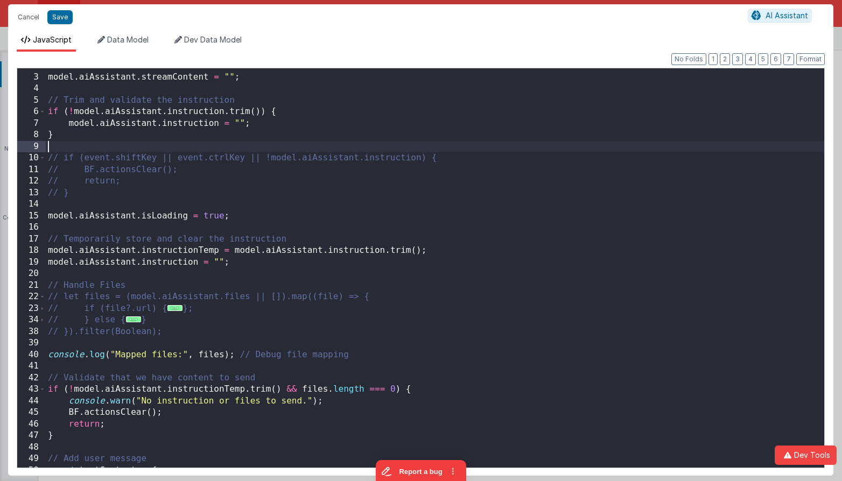
scroll to position [20, 0]
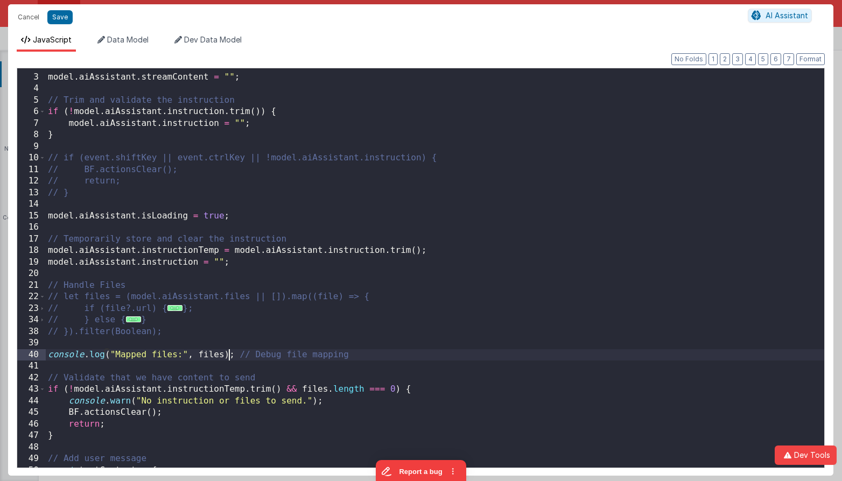
click at [229, 358] on div "model . aiAssistant . streamContent = "" ; // Trim and validate the instruction…" at bounding box center [435, 271] width 778 height 422
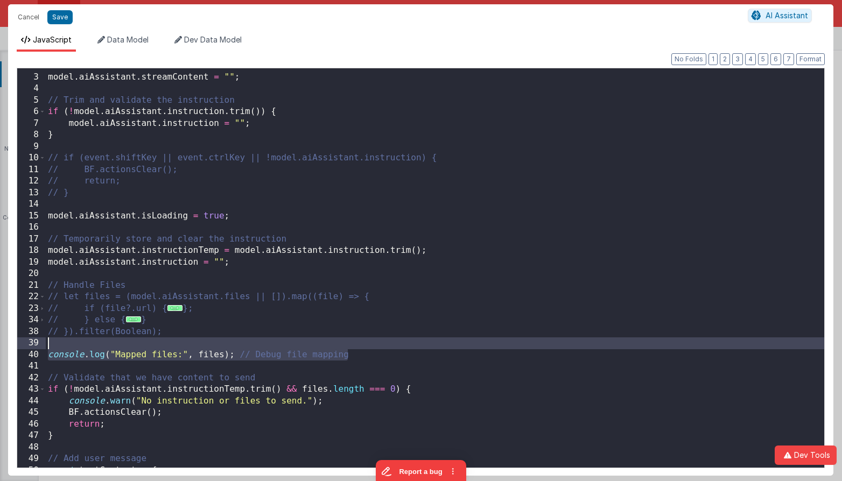
drag, startPoint x: 379, startPoint y: 355, endPoint x: 330, endPoint y: 341, distance: 50.8
click at [330, 341] on div "model . aiAssistant . streamContent = "" ; // Trim and validate the instruction…" at bounding box center [435, 271] width 778 height 422
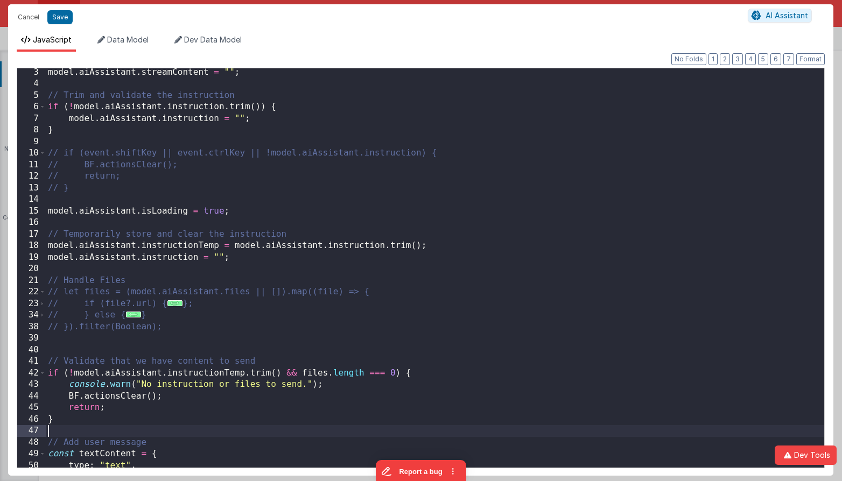
click at [196, 433] on div "model . aiAssistant . streamContent = "" ; // Trim and validate the instruction…" at bounding box center [435, 278] width 778 height 422
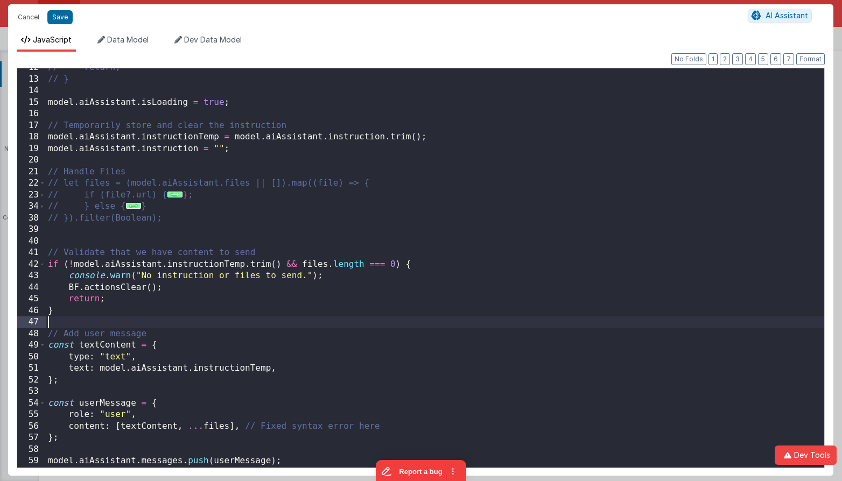
scroll to position [145, 0]
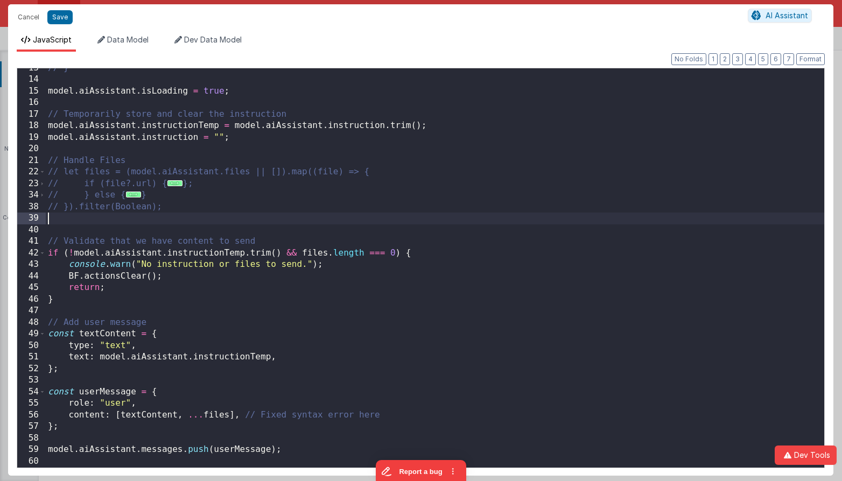
click at [156, 223] on div "// } model . aiAssistant . isLoading = true ; // Temporarily store and clear th…" at bounding box center [435, 273] width 778 height 422
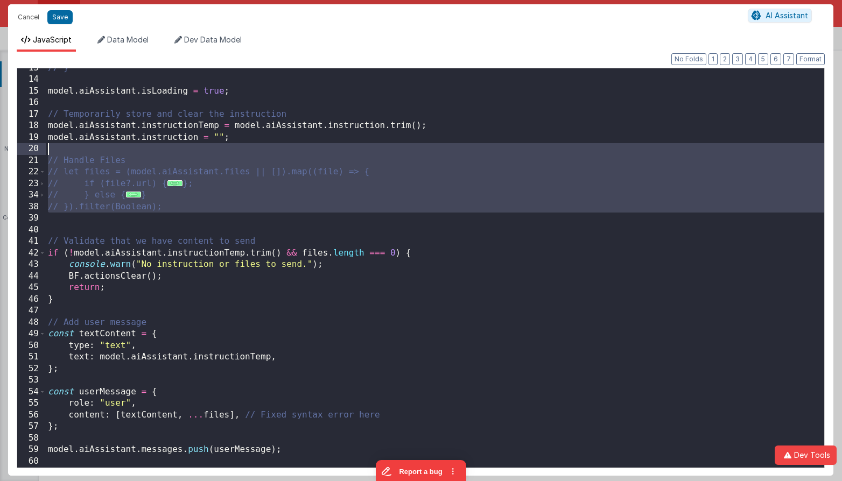
drag, startPoint x: 156, startPoint y: 223, endPoint x: 10, endPoint y: 154, distance: 161.5
click at [10, 154] on div "Format 7 6 5 4 3 2 1 No Folds 13 14 15 16 17 18 19 20 21 22 23 34 38 39 40 41 4…" at bounding box center [420, 264] width 825 height 424
click at [84, 211] on div "// } model . aiAssistant . isLoading = true ; // Temporarily store and clear th…" at bounding box center [435, 273] width 778 height 422
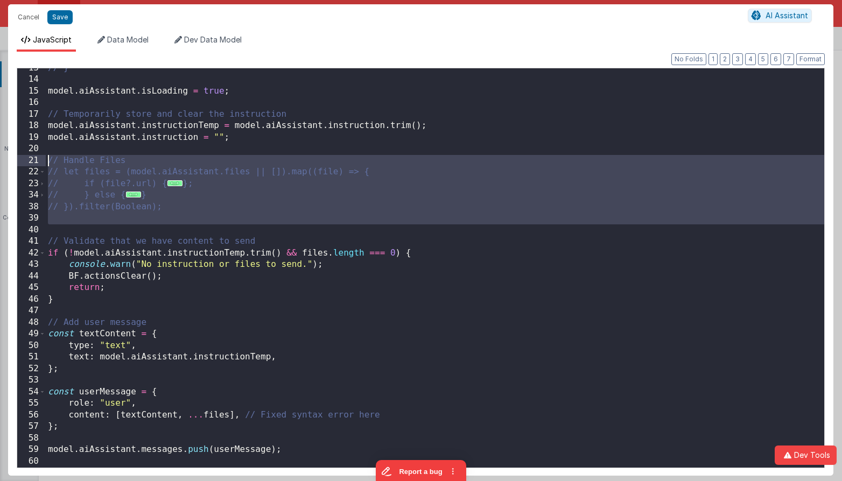
drag, startPoint x: 86, startPoint y: 224, endPoint x: 33, endPoint y: 156, distance: 86.3
click at [33, 156] on div "13 14 15 16 17 18 19 20 21 22 23 34 38 39 40 41 42 43 44 45 46 47 48 49 50 51 5…" at bounding box center [421, 268] width 808 height 400
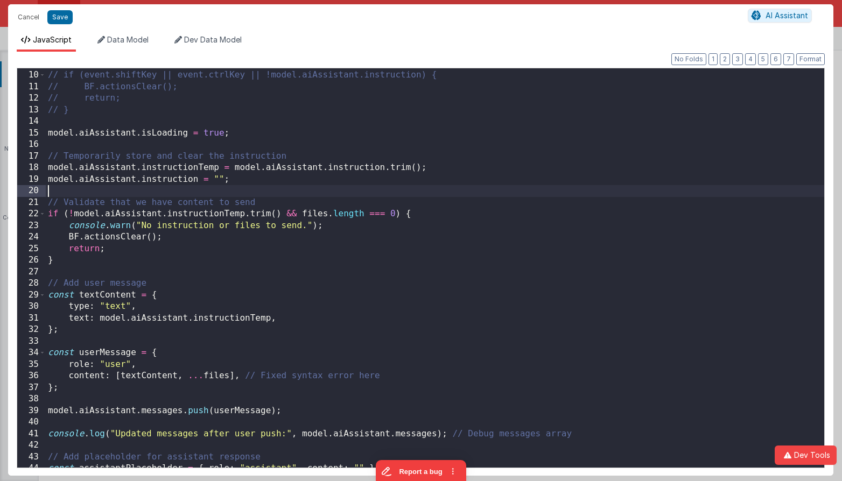
scroll to position [103, 0]
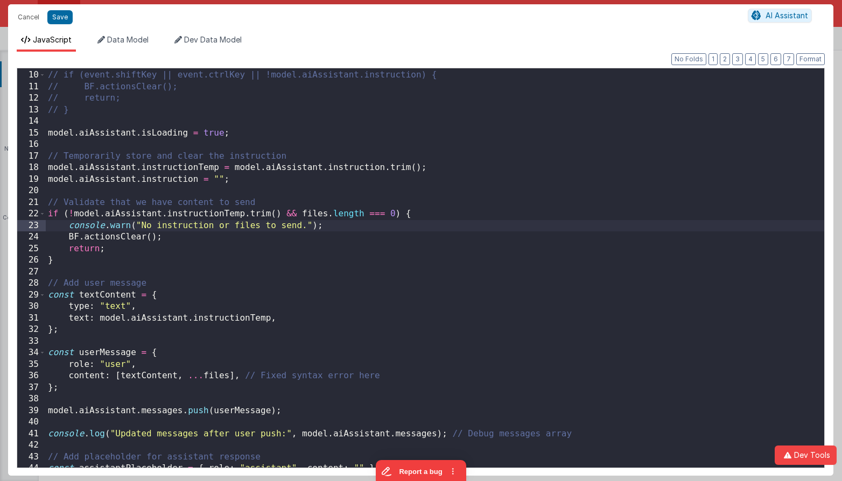
drag, startPoint x: 340, startPoint y: 227, endPoint x: 477, endPoint y: 221, distance: 137.4
click at [477, 221] on div "// if (event.shiftKey || event.ctrlKey || !model.aiAssistant.instruction) { // …" at bounding box center [435, 269] width 778 height 422
click at [167, 292] on div "// if (event.shiftKey || event.ctrlKey || !model.aiAssistant.instruction) { // …" at bounding box center [435, 269] width 778 height 422
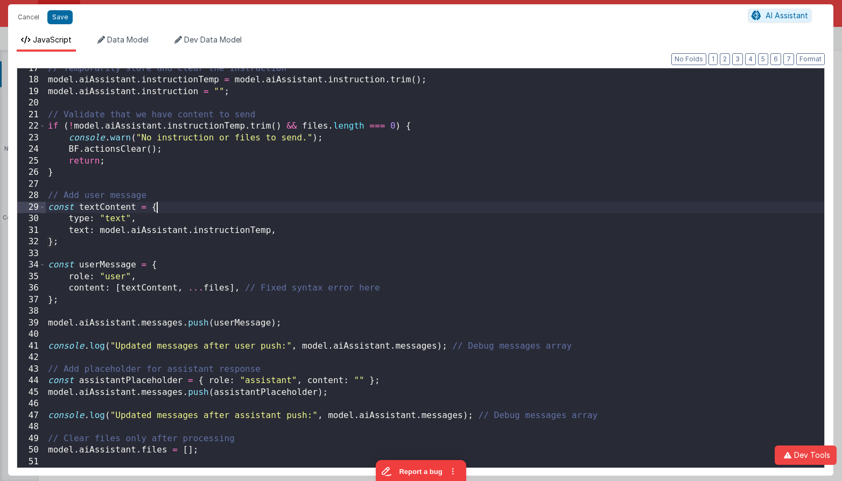
scroll to position [191, 0]
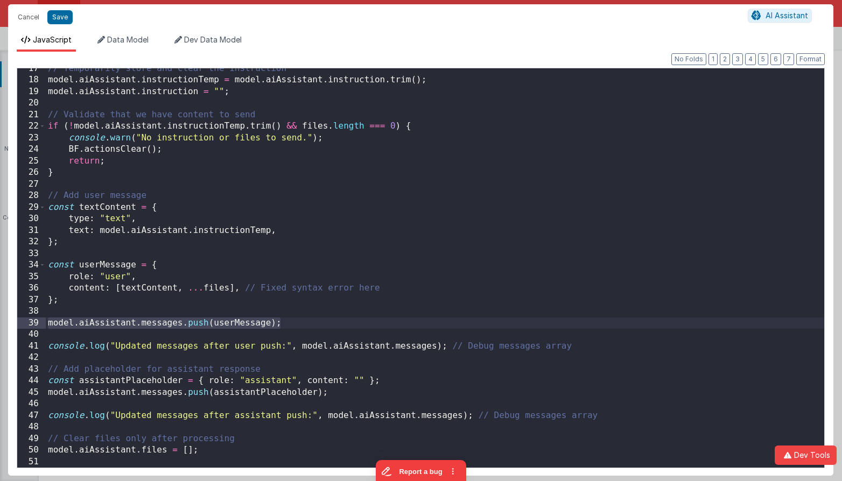
drag, startPoint x: 291, startPoint y: 325, endPoint x: 37, endPoint y: 325, distance: 254.0
click at [37, 325] on div "17 18 19 20 21 22 23 24 25 26 27 28 29 30 31 32 33 34 35 36 37 38 39 40 41 42 4…" at bounding box center [421, 268] width 808 height 400
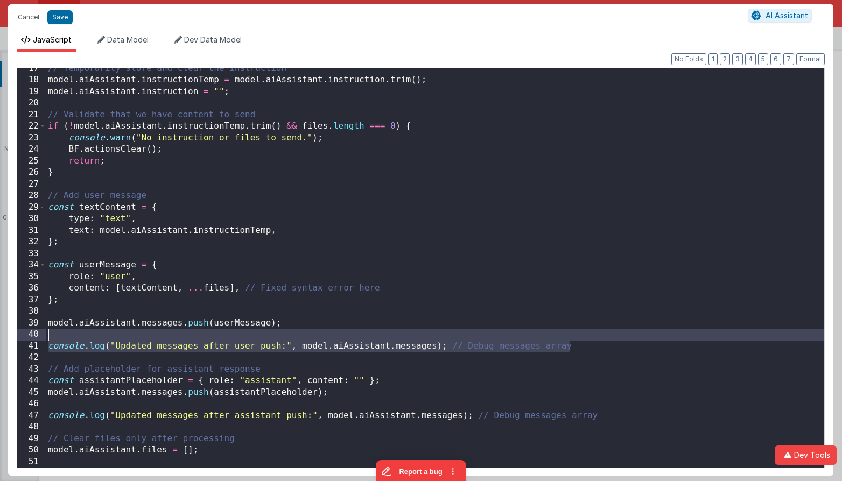
drag, startPoint x: 615, startPoint y: 349, endPoint x: 614, endPoint y: 336, distance: 13.6
click at [614, 336] on div "// Temporarily store and clear the instruction model . aiAssistant . instructio…" at bounding box center [435, 274] width 778 height 422
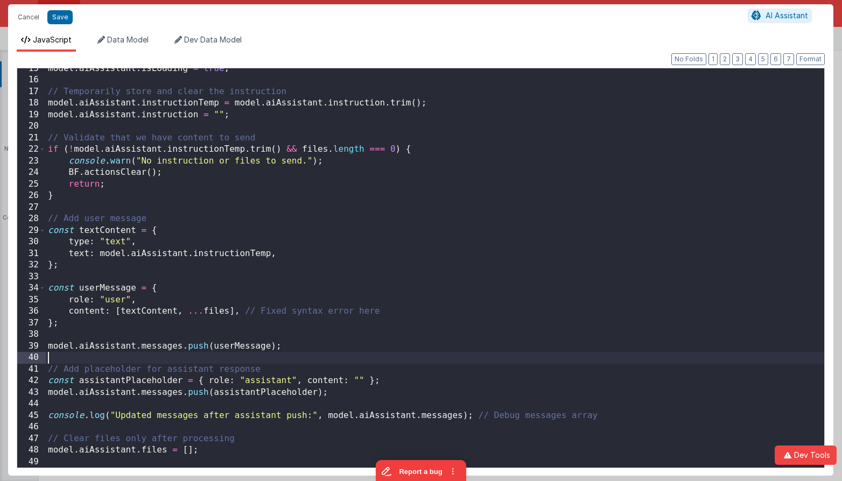
scroll to position [167, 0]
click at [293, 368] on div "model . aiAssistant . isLoading = true ; // Temporarily store and clear the ins…" at bounding box center [435, 274] width 778 height 422
click at [293, 411] on div "model . aiAssistant . isLoading = true ; // Temporarily store and clear the ins…" at bounding box center [435, 274] width 778 height 422
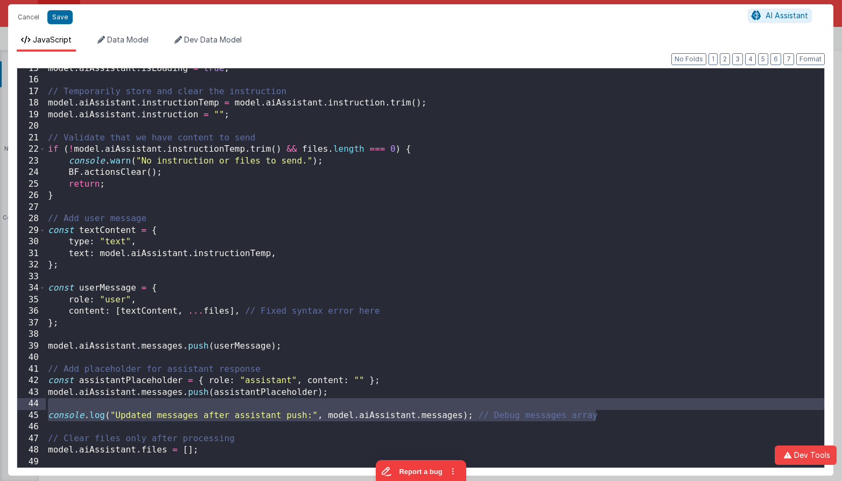
drag, startPoint x: 635, startPoint y: 417, endPoint x: 8, endPoint y: 405, distance: 626.6
click at [7, 405] on div "Cancel Save AI Assistant JavaScript Data Model Dev Data Model Format 7 6 5 4 3 …" at bounding box center [421, 240] width 842 height 481
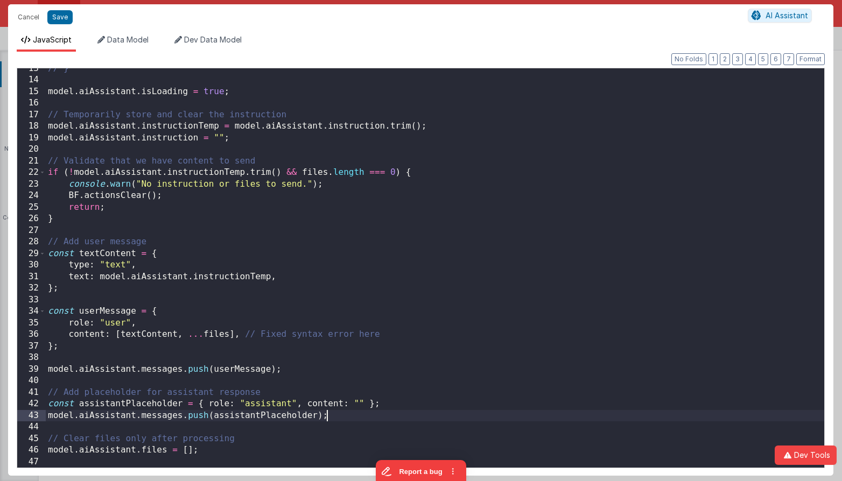
scroll to position [144, 0]
drag, startPoint x: 65, startPoint y: 16, endPoint x: 79, endPoint y: 21, distance: 15.0
click at [65, 16] on button "Save" at bounding box center [59, 17] width 25 height 14
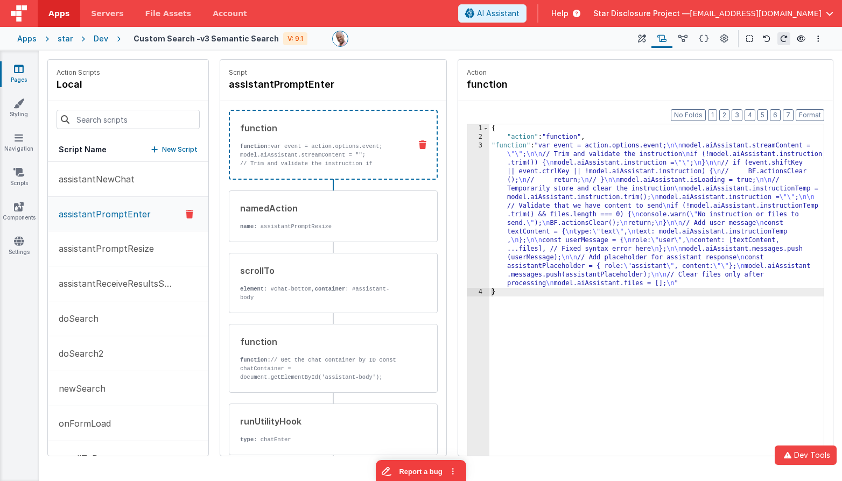
click at [637, 73] on p "Action" at bounding box center [645, 72] width 357 height 9
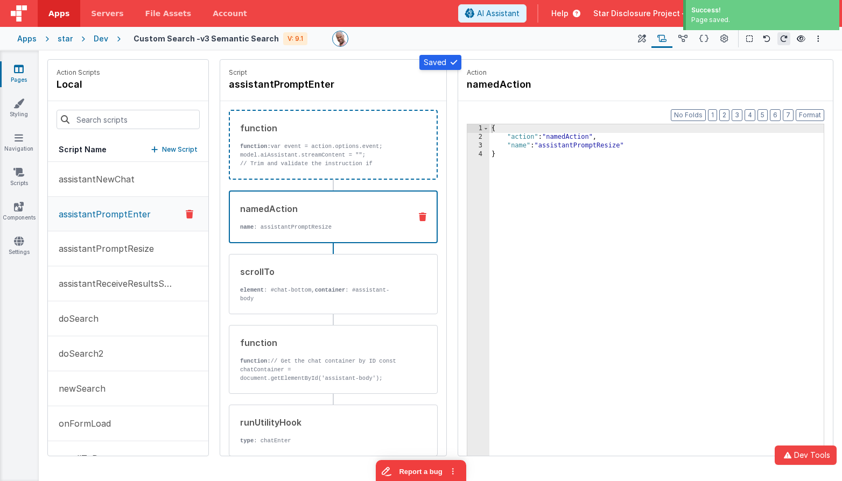
click at [338, 230] on p "name : assistantPromptResize" at bounding box center [321, 227] width 162 height 9
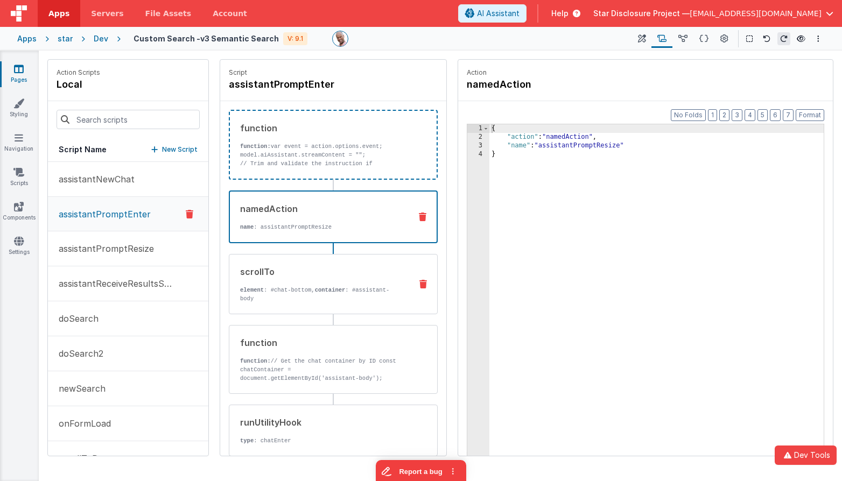
click at [307, 294] on p "element : #chat-bottom, container : #assistant-body" at bounding box center [321, 294] width 163 height 17
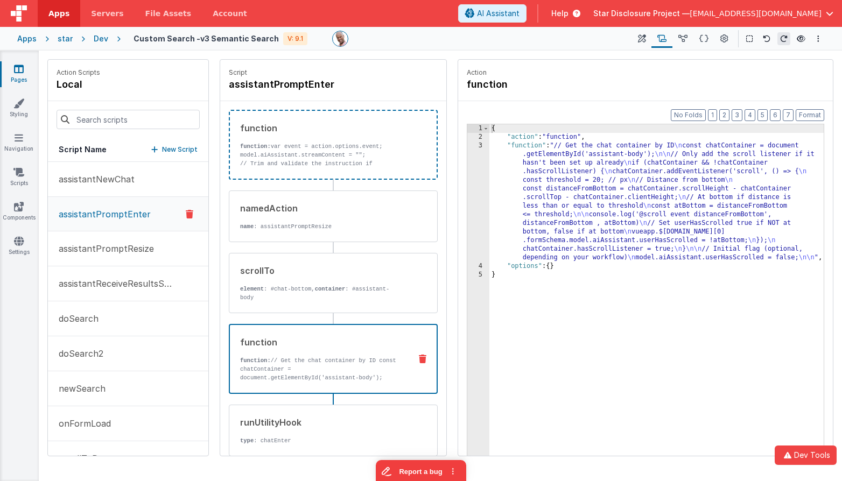
click at [353, 339] on div "function" at bounding box center [321, 342] width 162 height 13
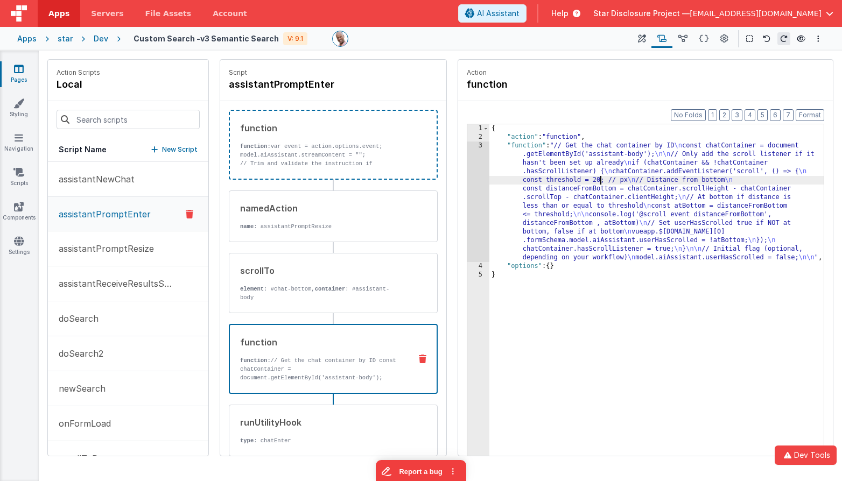
drag, startPoint x: 598, startPoint y: 182, endPoint x: 586, endPoint y: 182, distance: 12.9
click at [598, 182] on div "{ "action" : "function" , "function" : "// Get the chat container by ID \n cons…" at bounding box center [656, 315] width 334 height 382
click at [476, 162] on div "3" at bounding box center [478, 202] width 22 height 121
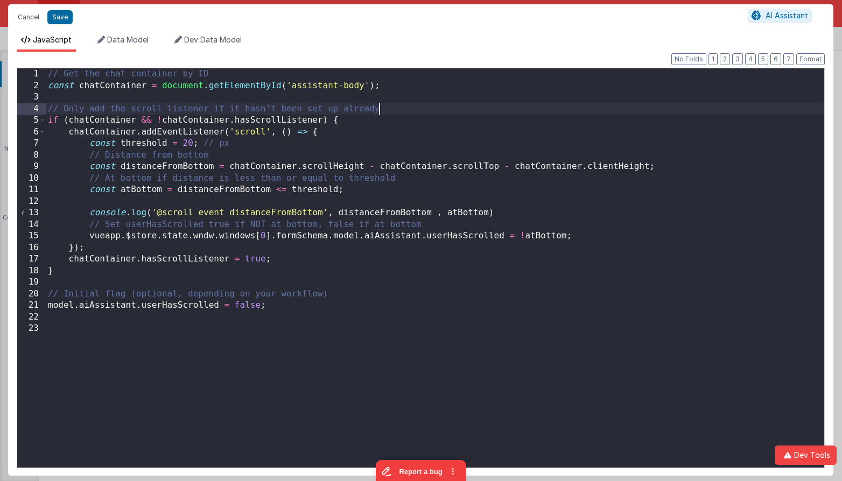
click at [402, 113] on div "// Get the chat container by ID const chatContainer = document . getElementById…" at bounding box center [435, 279] width 778 height 422
click at [29, 16] on button "Cancel" at bounding box center [28, 17] width 32 height 15
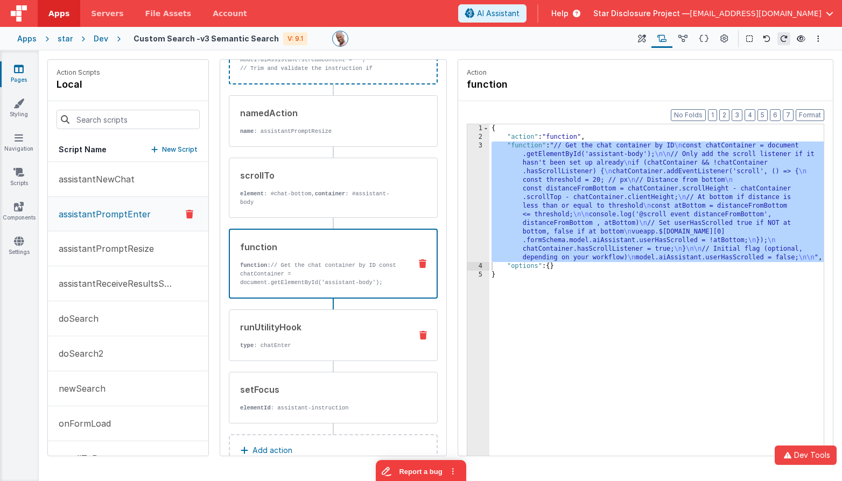
scroll to position [96, 0]
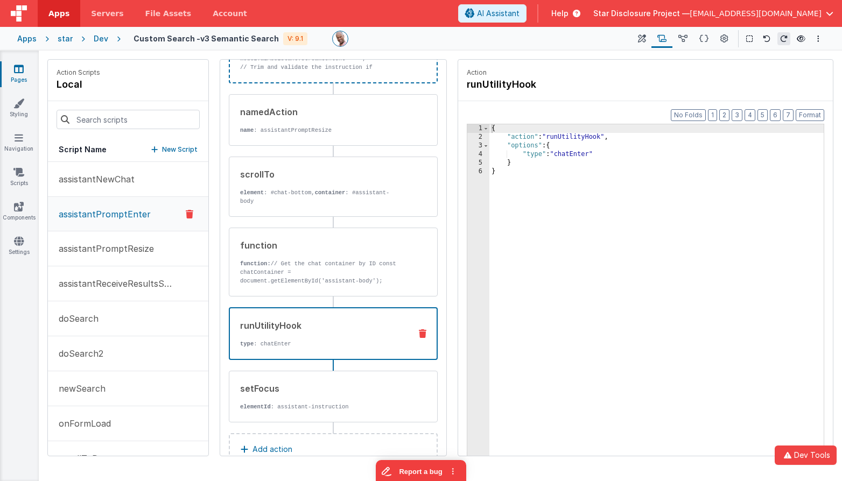
click at [314, 341] on p "type : chatEnter" at bounding box center [321, 344] width 162 height 9
click at [576, 155] on div "{ "action" : "runUtilityHook" , "options" : { "type" : "chatEnter" } }" at bounding box center [656, 315] width 334 height 382
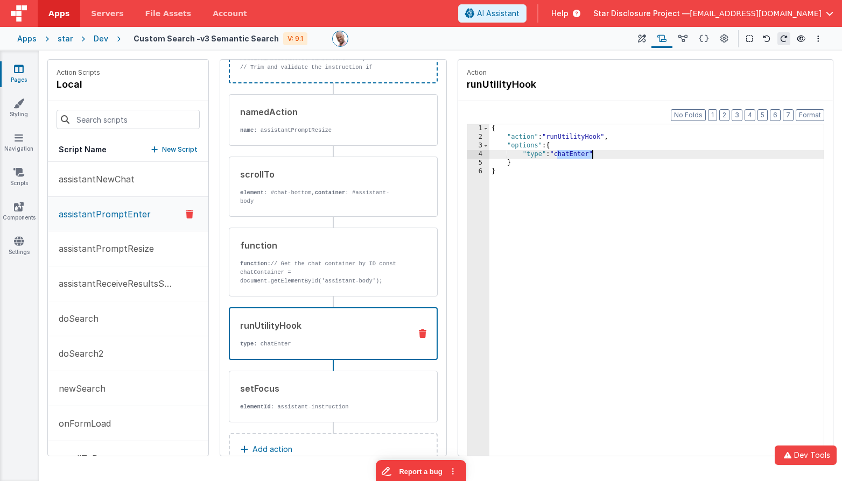
click at [576, 155] on div "{ "action" : "runUtilityHook" , "options" : { "type" : "chatEnter" } }" at bounding box center [656, 315] width 334 height 382
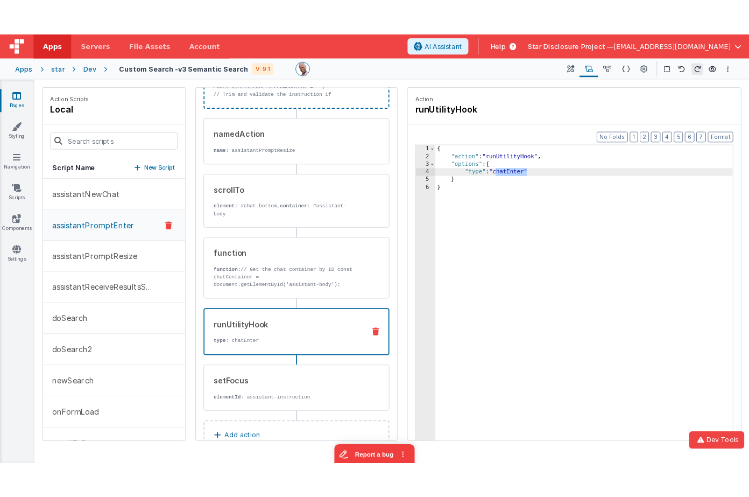
scroll to position [125, 0]
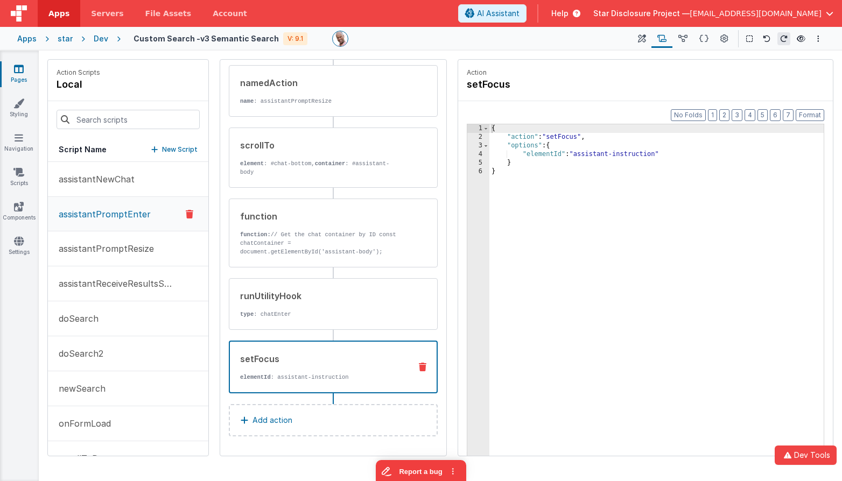
click at [319, 366] on div "setFocus elementId : assistant-instruction" at bounding box center [316, 367] width 172 height 29
click at [644, 304] on div "{ "action" : "setFocus" , "options" : { "elementId" : "assistant-instruction" }…" at bounding box center [656, 315] width 334 height 382
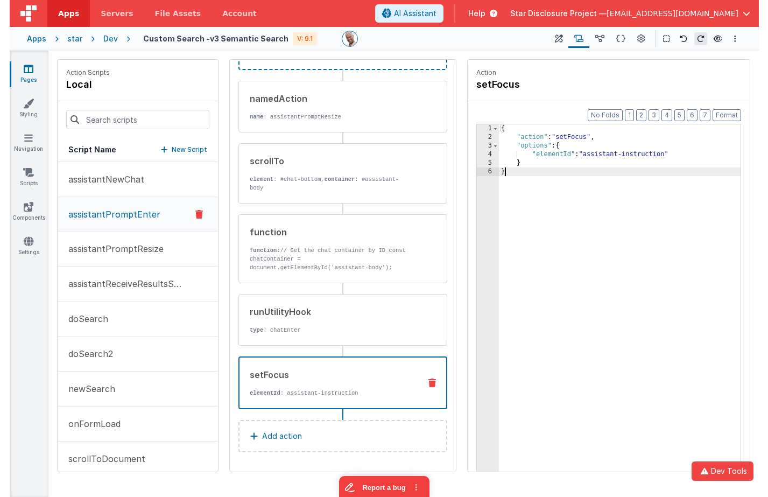
scroll to position [110, 0]
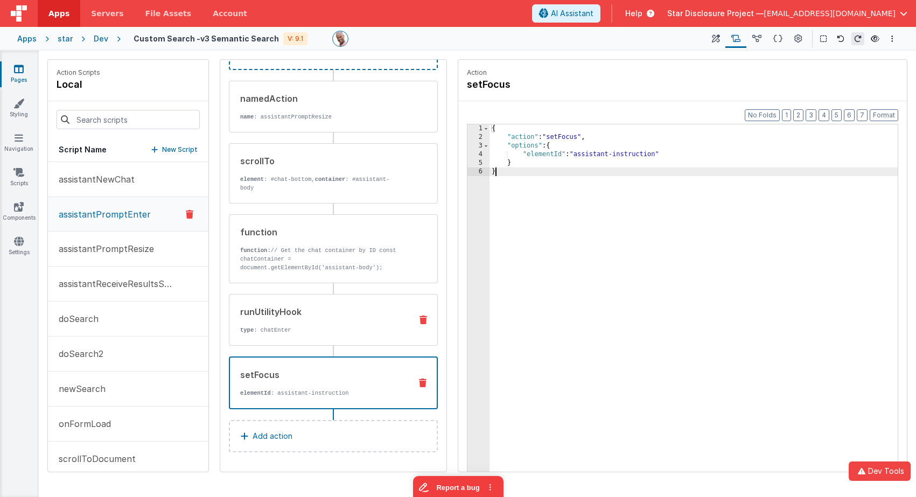
drag, startPoint x: 267, startPoint y: 334, endPoint x: 283, endPoint y: 331, distance: 16.4
click at [266, 334] on p "type : chatEnter" at bounding box center [321, 330] width 163 height 9
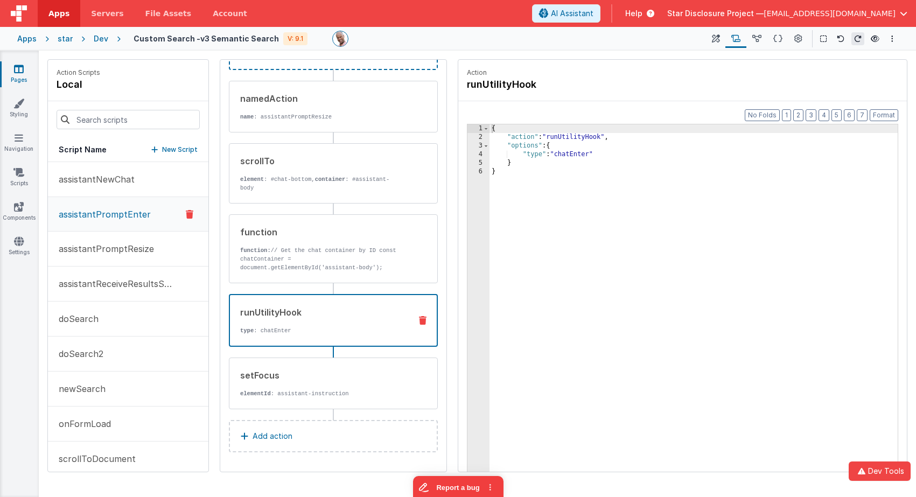
click at [581, 160] on div "{ "action" : "runUtilityHook" , "options" : { "type" : "chatEnter" } }" at bounding box center [693, 323] width 408 height 398
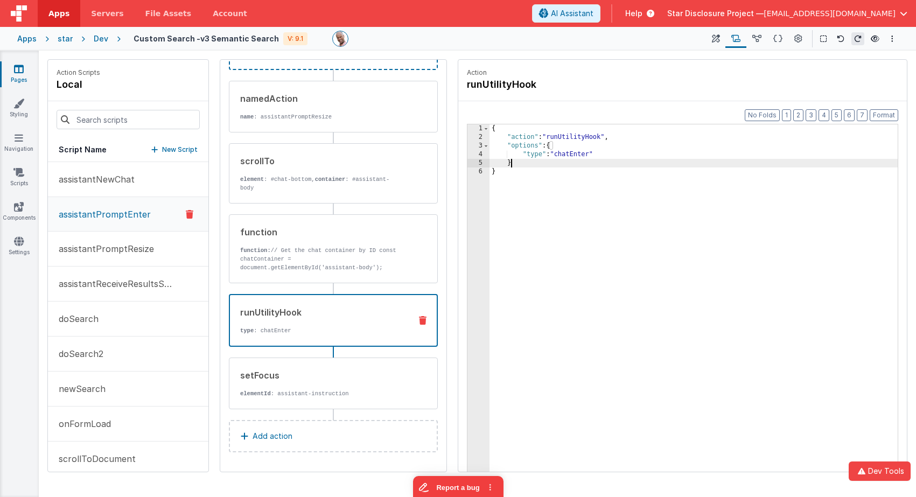
click at [581, 160] on div "{ "action" : "runUtilityHook" , "options" : { "type" : "chatEnter" } }" at bounding box center [693, 323] width 408 height 398
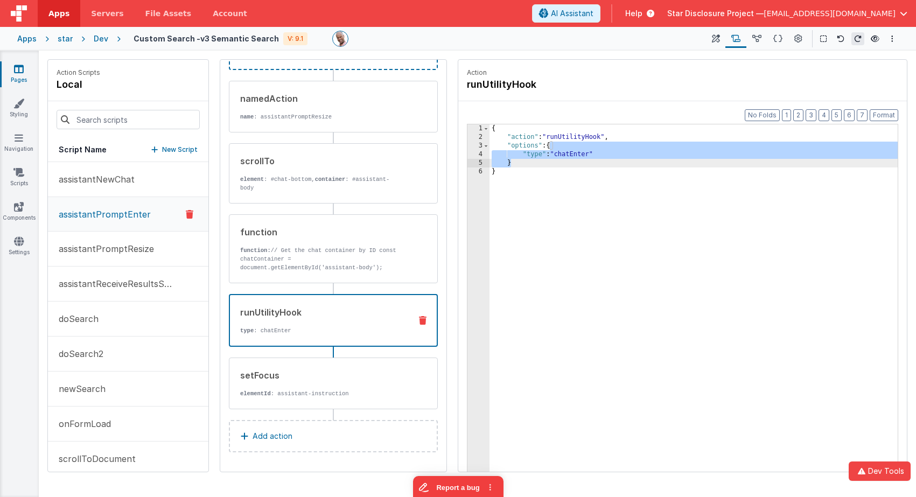
click at [580, 156] on div "{ "action" : "runUtilityHook" , "options" : { "type" : "chatEnter" } }" at bounding box center [693, 323] width 408 height 398
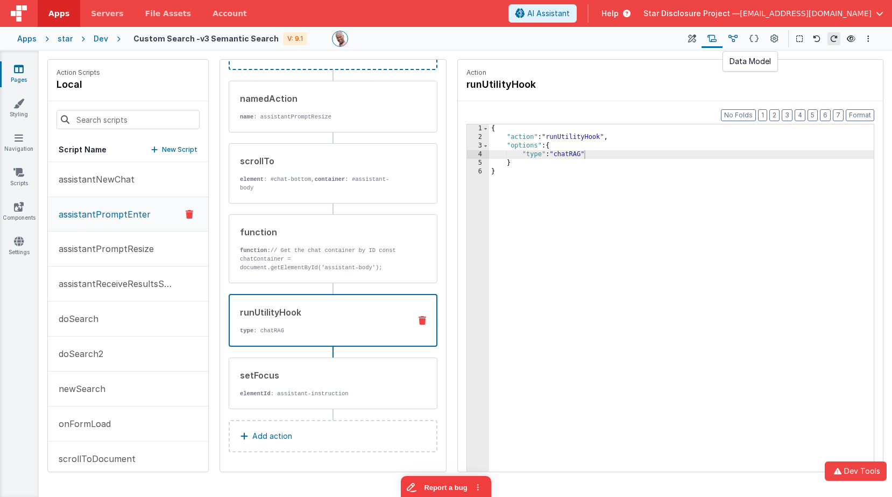
click at [733, 34] on icon at bounding box center [733, 38] width 9 height 11
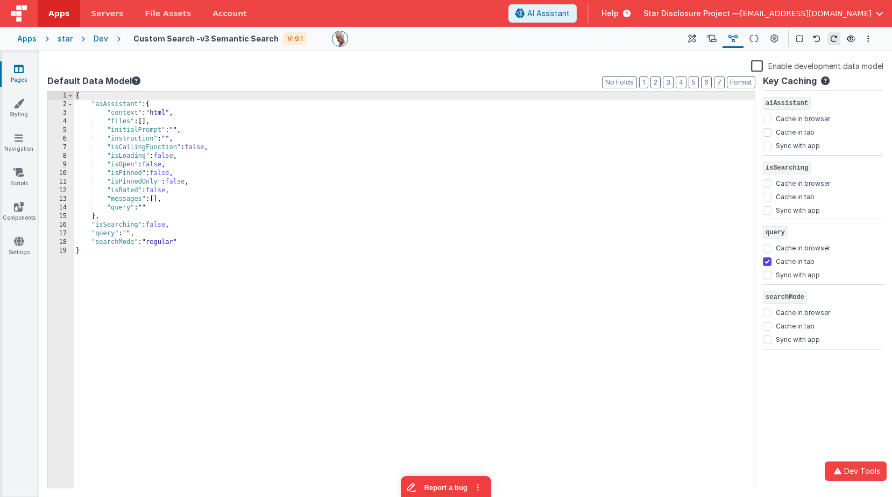
click at [346, 175] on div "{ "aiAssistant" : { "context" : "html" , "files" : [ ] , "initialPrompt" : "" ,…" at bounding box center [414, 298] width 681 height 414
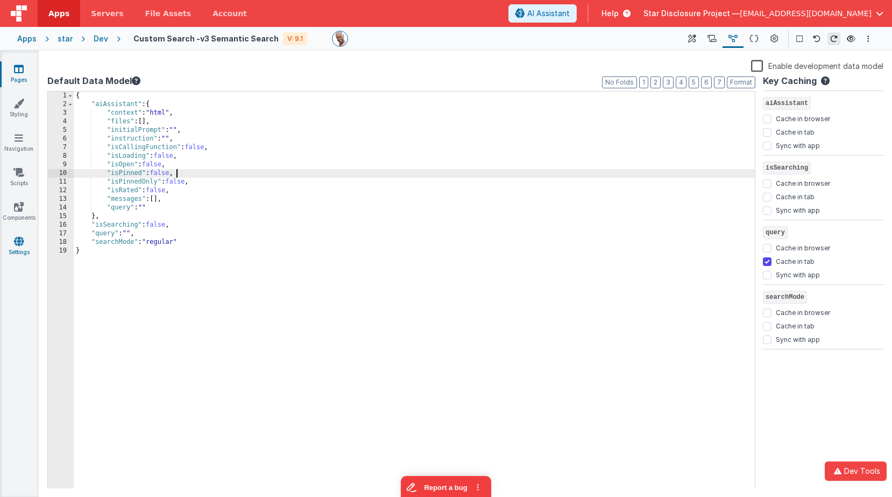
click at [25, 245] on link "Settings" at bounding box center [18, 247] width 39 height 22
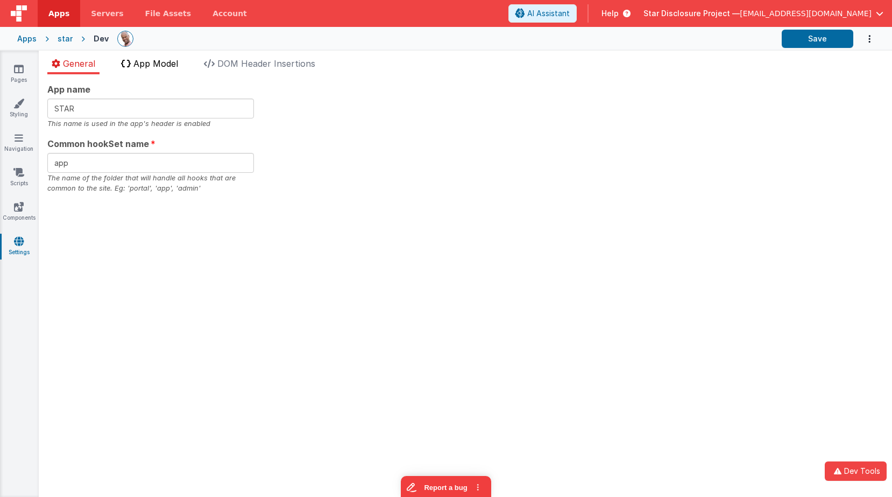
click at [153, 67] on span "App Model" at bounding box center [155, 63] width 45 height 11
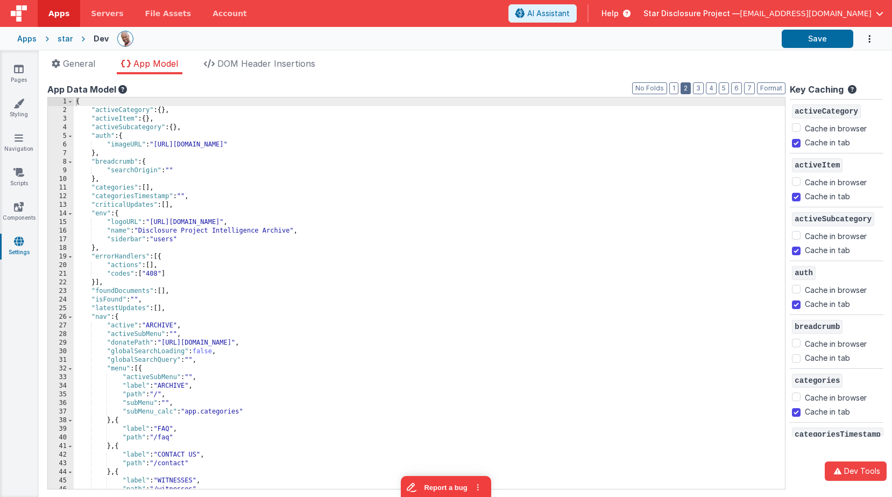
click at [688, 85] on button "2" at bounding box center [686, 88] width 10 height 12
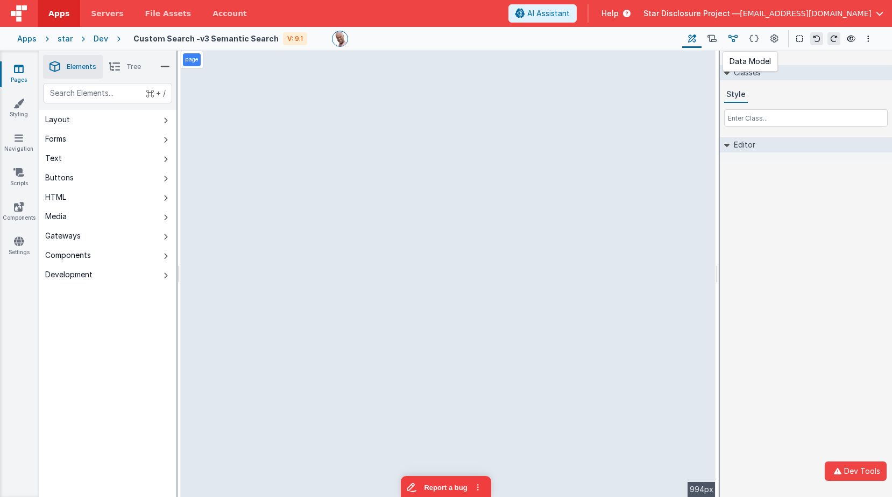
click at [733, 37] on icon at bounding box center [733, 38] width 9 height 11
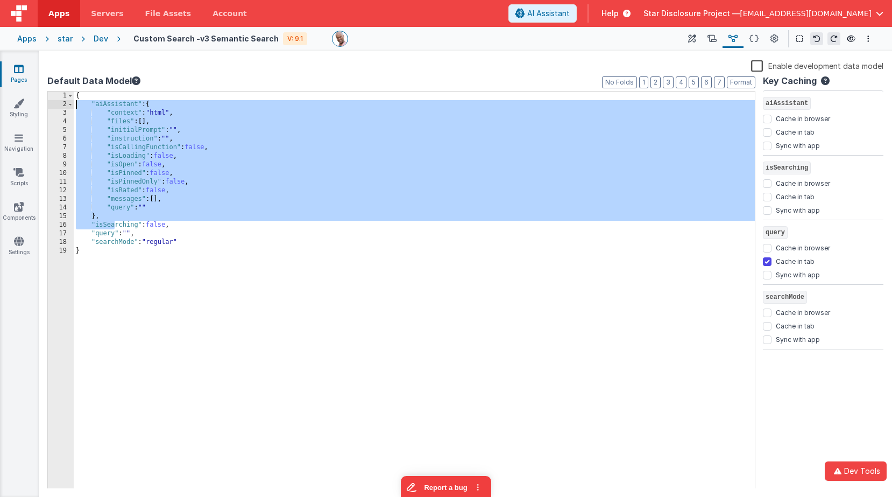
drag, startPoint x: 111, startPoint y: 218, endPoint x: 52, endPoint y: 105, distance: 127.4
click at [52, 105] on div "1 2 3 4 5 6 7 8 9 10 11 12 13 14 15 16 17 18 19 { "aiAssistant" : { "context" :…" at bounding box center [401, 290] width 708 height 398
click at [220, 189] on div "{ "aiAssistant" : { "context" : "html" , "files" : [ ] , "initialPrompt" : "" ,…" at bounding box center [414, 298] width 681 height 414
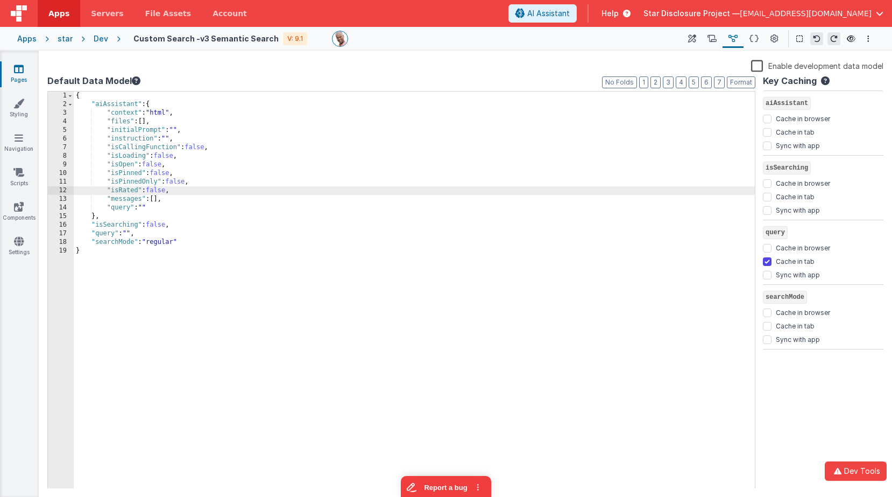
click at [758, 69] on label "Enable development data model" at bounding box center [817, 65] width 132 height 12
click at [0, 0] on input "Enable development data model" at bounding box center [0, 0] width 0 height 0
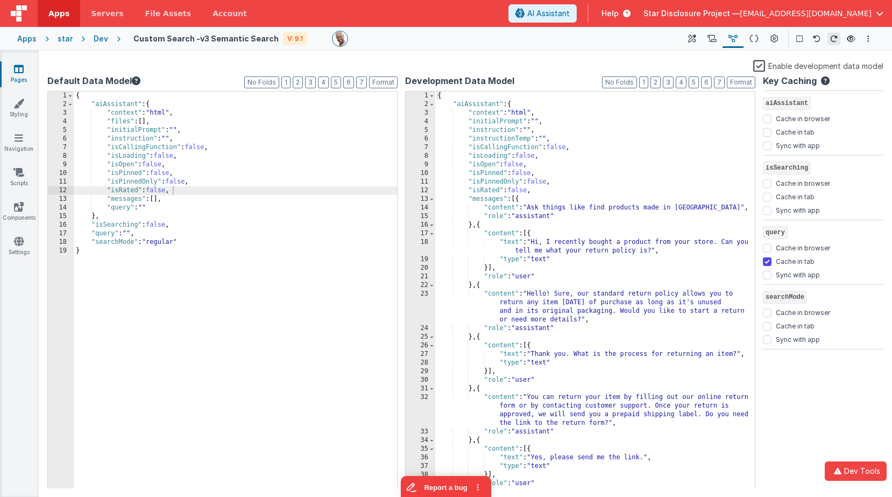
click at [596, 48] on div "Apps star Dev Custom Search -v3 Semantic Search V: 9.1 Page Builder Named Actio…" at bounding box center [446, 39] width 892 height 24
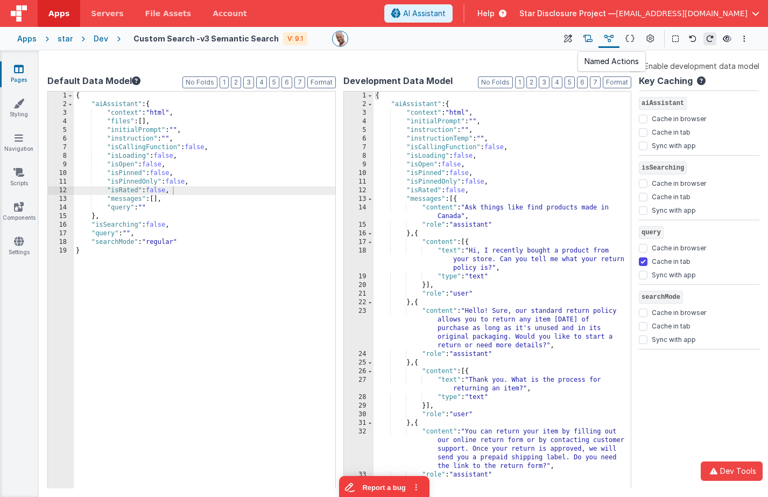
click at [587, 38] on icon at bounding box center [587, 38] width 9 height 11
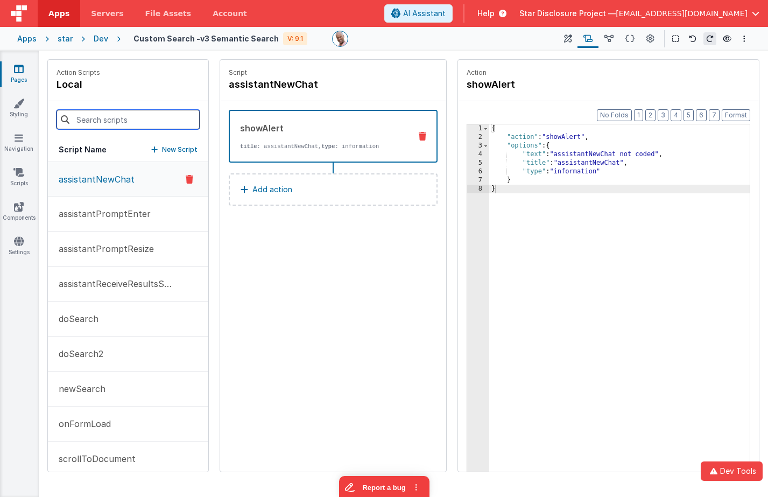
click at [130, 120] on input at bounding box center [128, 119] width 143 height 19
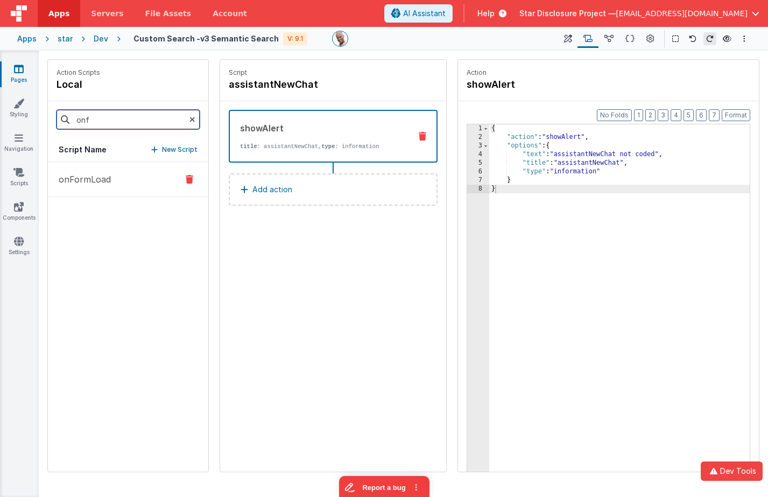
type input "onf"
click at [106, 175] on p "onFormLoad" at bounding box center [81, 179] width 59 height 13
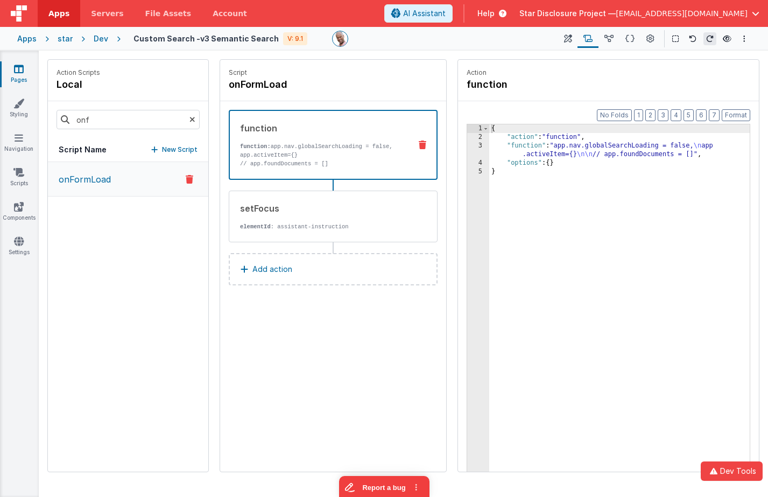
click at [320, 141] on div "function function: app.nav.globalSearchLoading = false, app.activeItem={} // ap…" at bounding box center [316, 145] width 172 height 46
click at [666, 157] on div "{ "action" : "function" , "function" : "app.nav.globalSearchLoading = false, \n…" at bounding box center [619, 323] width 260 height 398
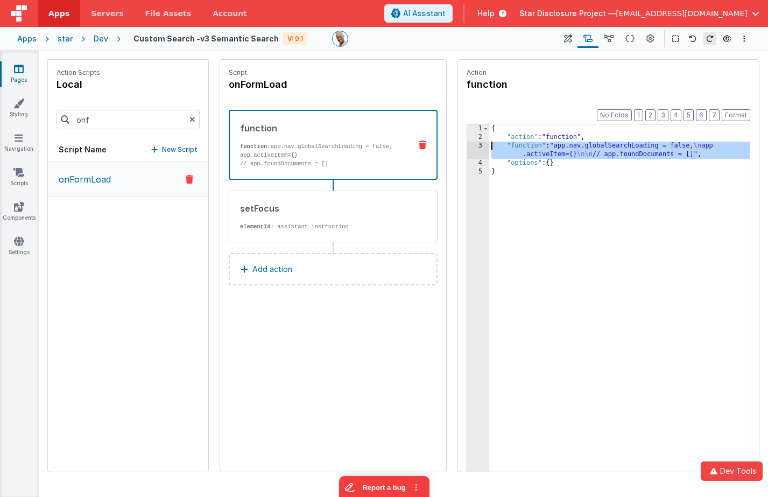
click at [477, 147] on div "3" at bounding box center [478, 150] width 22 height 17
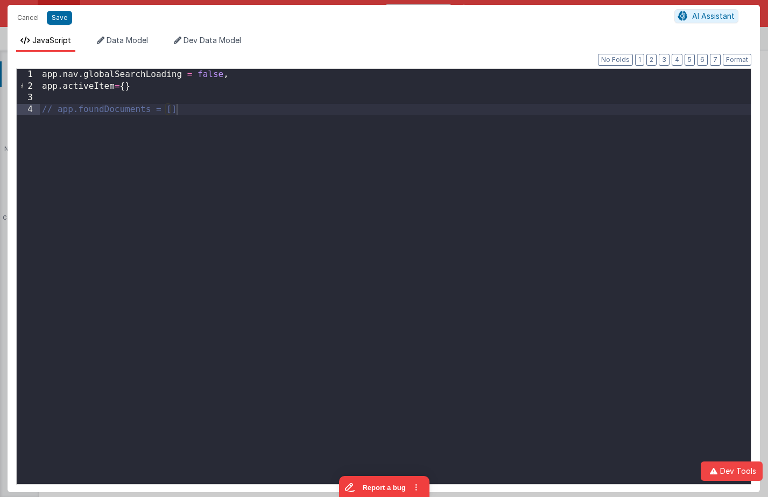
click at [192, 188] on div "app . nav . globalSearchLoading = false , app . activeItem = { } // app.foundDo…" at bounding box center [395, 288] width 711 height 438
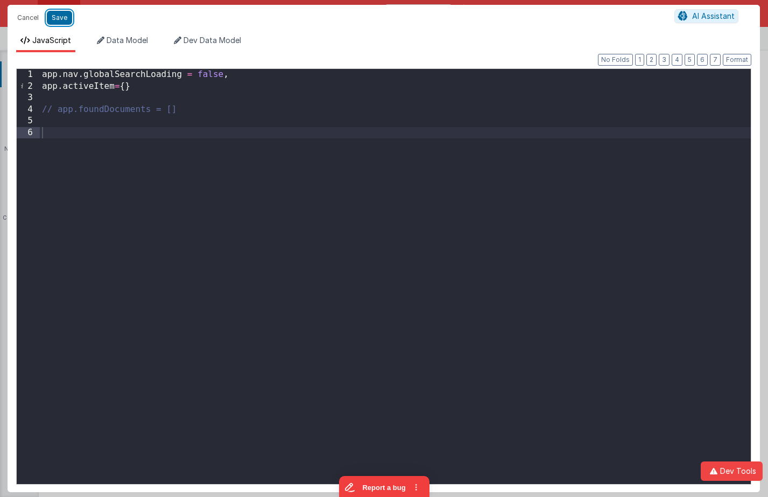
click at [59, 22] on button "Save" at bounding box center [59, 18] width 25 height 14
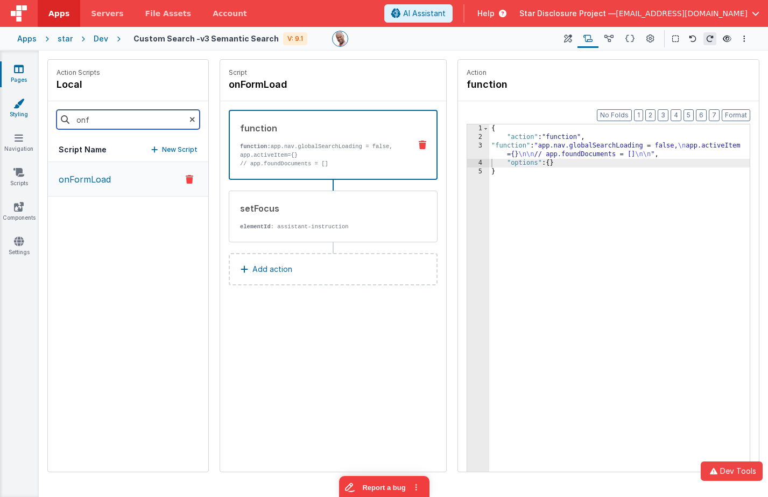
drag, startPoint x: 88, startPoint y: 120, endPoint x: 2, endPoint y: 112, distance: 86.4
click at [2, 112] on section "Pages Styling Navigation Scripts Components Settings Saved Builder Page Schema …" at bounding box center [384, 274] width 768 height 446
type input "enter"
click at [155, 184] on button "assistantPromptEnter" at bounding box center [128, 179] width 160 height 35
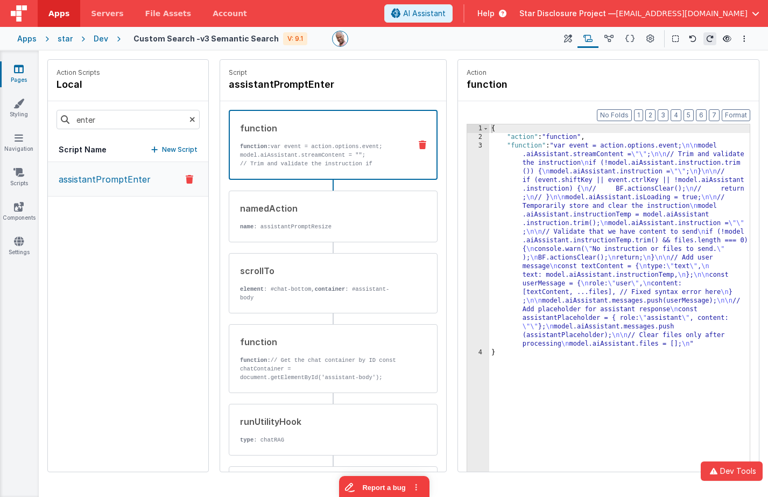
click at [575, 161] on div "{ "action" : "function" , "function" : "var event = action.options.event; \n\n …" at bounding box center [619, 323] width 260 height 398
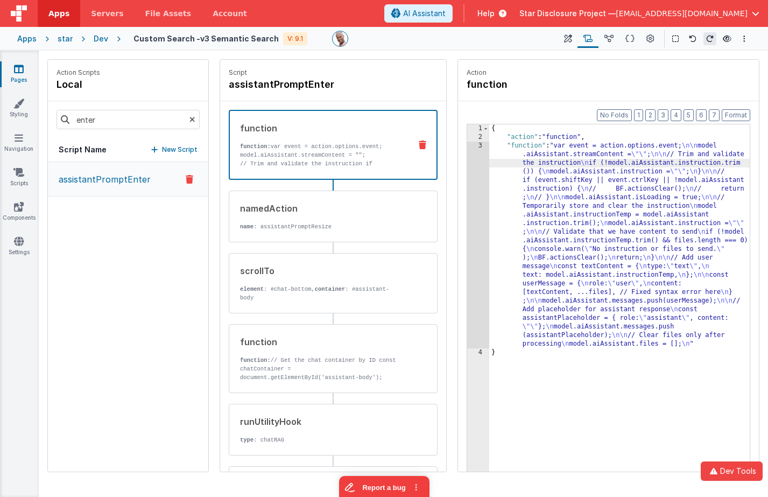
click at [484, 154] on div "3" at bounding box center [478, 245] width 22 height 207
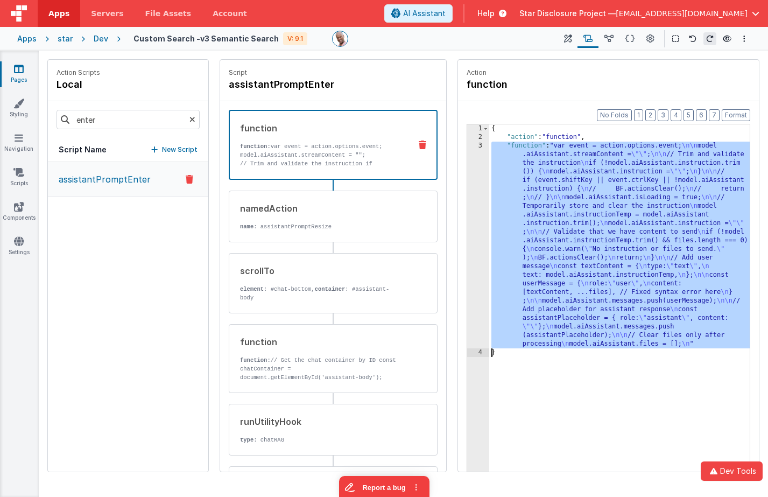
click at [481, 155] on div "3" at bounding box center [478, 245] width 22 height 207
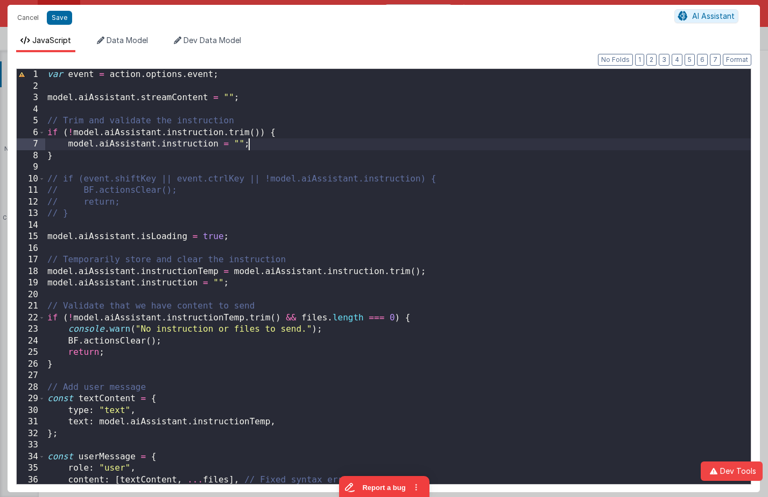
click at [398, 142] on div "var event = action . options . event ; model . aiAssistant . streamContent = ""…" at bounding box center [398, 288] width 706 height 438
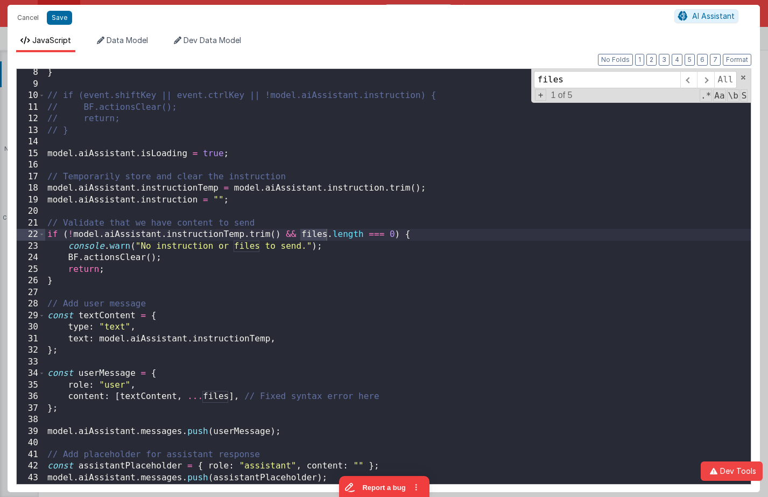
scroll to position [93, 0]
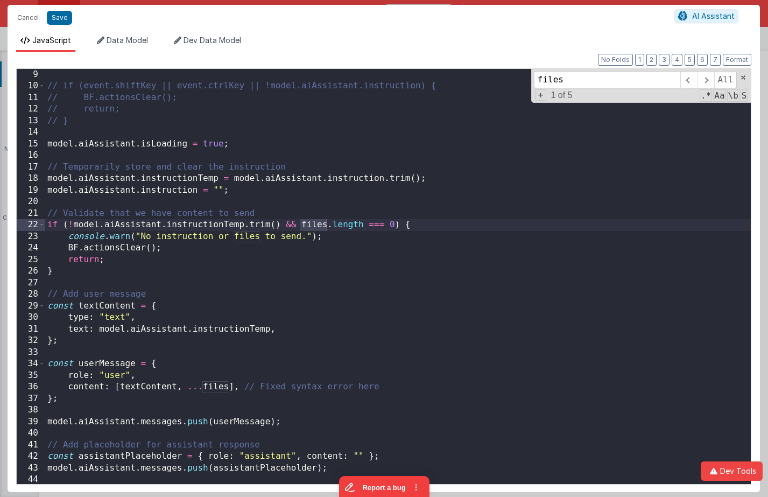
type input "files"
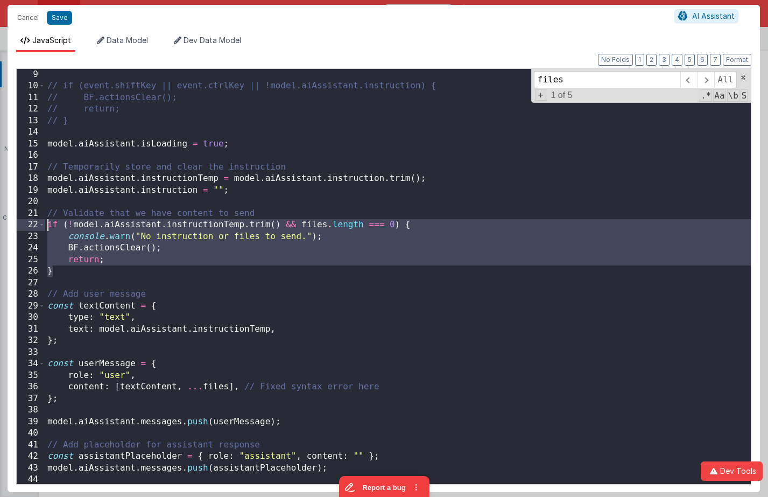
drag, startPoint x: 79, startPoint y: 271, endPoint x: 37, endPoint y: 227, distance: 61.3
click at [37, 227] on div "9 10 11 12 13 14 15 16 17 18 19 20 21 22 23 24 25 26 27 28 29 30 31 32 33 34 35…" at bounding box center [383, 276] width 735 height 416
click at [188, 253] on div "// if (event.shiftKey || event.ctrlKey || !model.aiAssistant.instruction) { // …" at bounding box center [398, 288] width 706 height 438
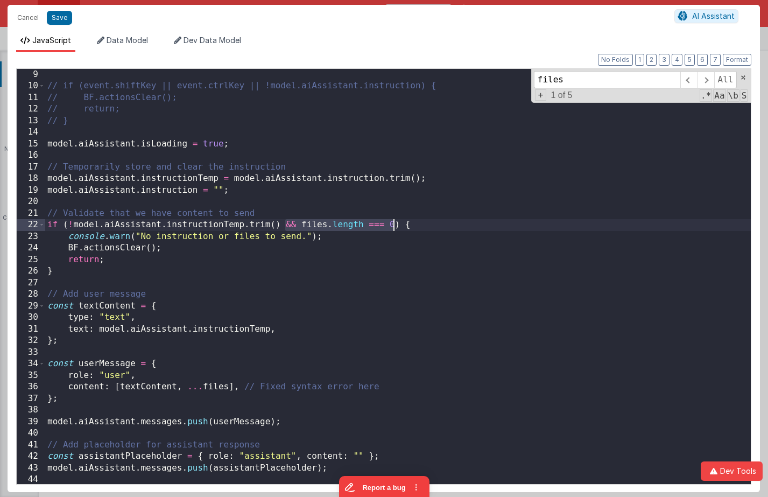
drag, startPoint x: 284, startPoint y: 224, endPoint x: 394, endPoint y: 223, distance: 109.8
click at [394, 223] on div "// if (event.shiftKey || event.ctrlKey || !model.aiAssistant.instruction) { // …" at bounding box center [398, 288] width 706 height 438
click at [707, 83] on span at bounding box center [705, 79] width 17 height 17
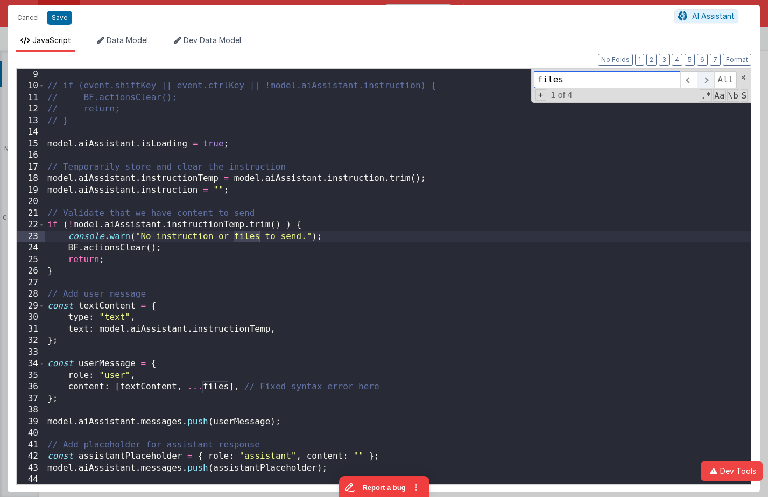
click at [707, 83] on span at bounding box center [705, 79] width 17 height 17
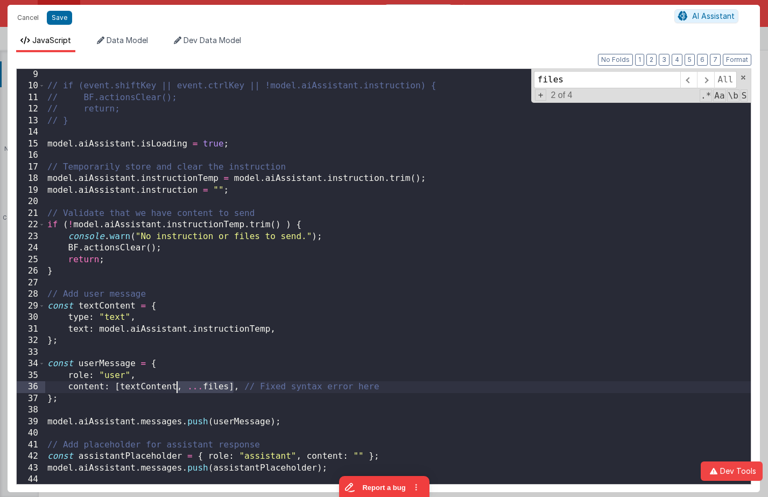
click at [178, 390] on div "// if (event.shiftKey || event.ctrlKey || !model.aiAssistant.instruction) { // …" at bounding box center [398, 288] width 706 height 438
click at [701, 82] on span at bounding box center [705, 79] width 17 height 17
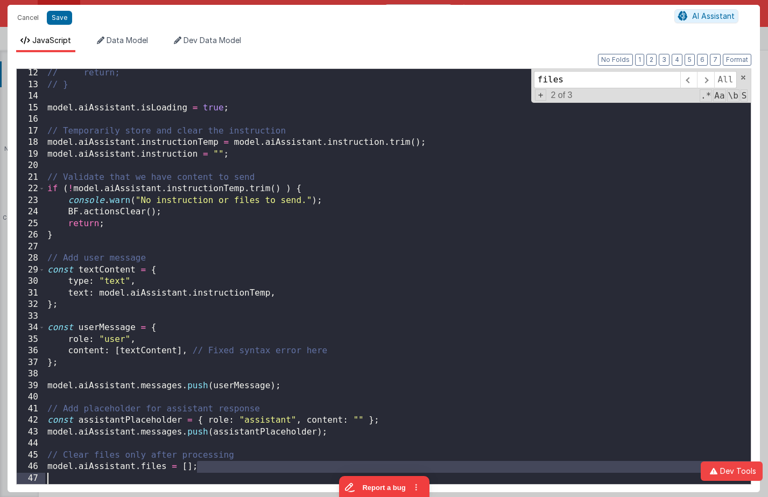
scroll to position [129, 0]
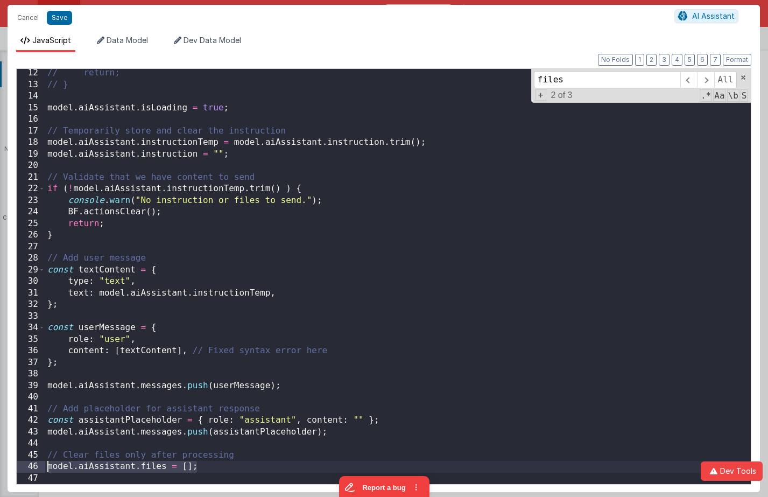
drag, startPoint x: 230, startPoint y: 469, endPoint x: 205, endPoint y: 429, distance: 46.9
click at [47, 468] on div "// return; // } model . aiAssistant . isLoading = true ; // Temporarily store a…" at bounding box center [398, 286] width 706 height 438
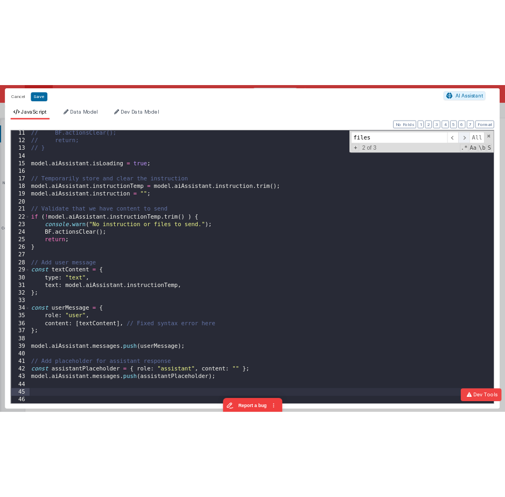
scroll to position [105, 0]
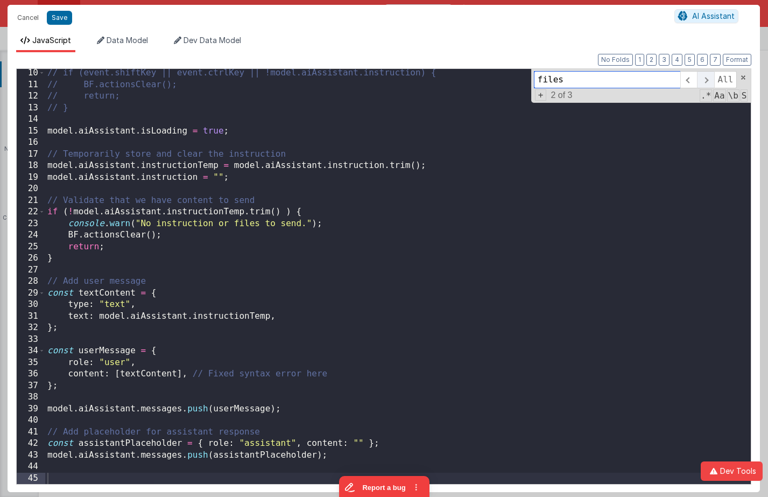
click at [705, 78] on span at bounding box center [705, 79] width 17 height 17
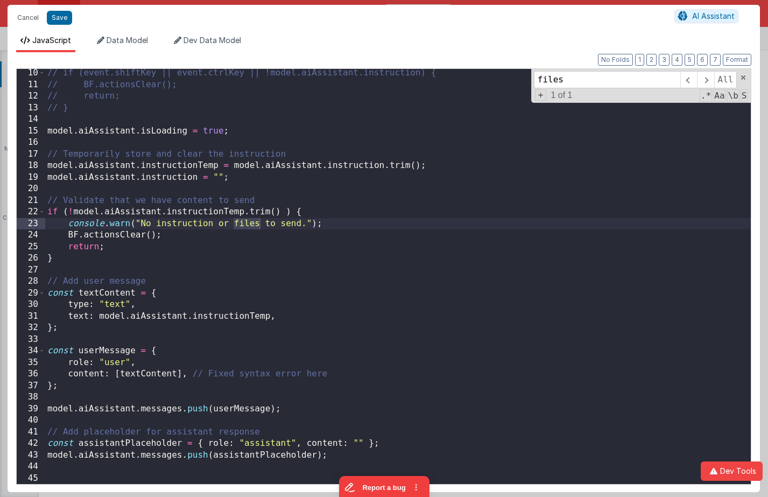
click at [247, 226] on div "// if (event.shiftKey || event.ctrlKey || !model.aiAssistant.instruction) { // …" at bounding box center [398, 286] width 706 height 438
click at [246, 226] on div "// if (event.shiftKey || event.ctrlKey || !model.aiAssistant.instruction) { // …" at bounding box center [398, 286] width 706 height 438
click at [70, 21] on button "Save" at bounding box center [59, 18] width 25 height 14
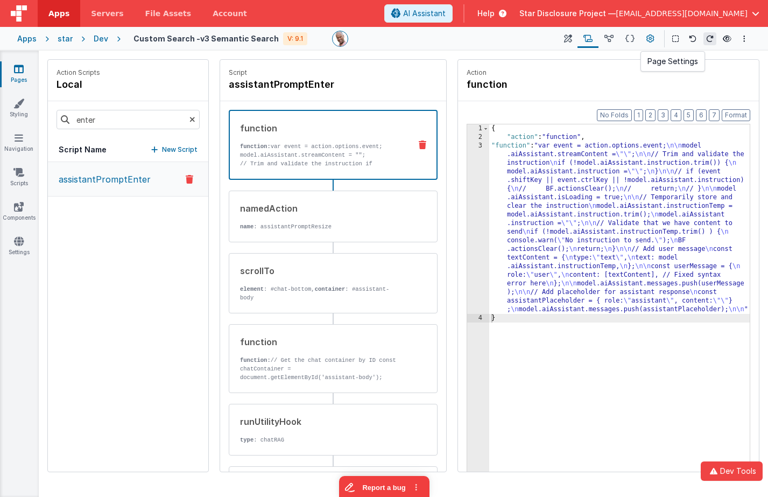
click at [644, 33] on button at bounding box center [649, 39] width 19 height 18
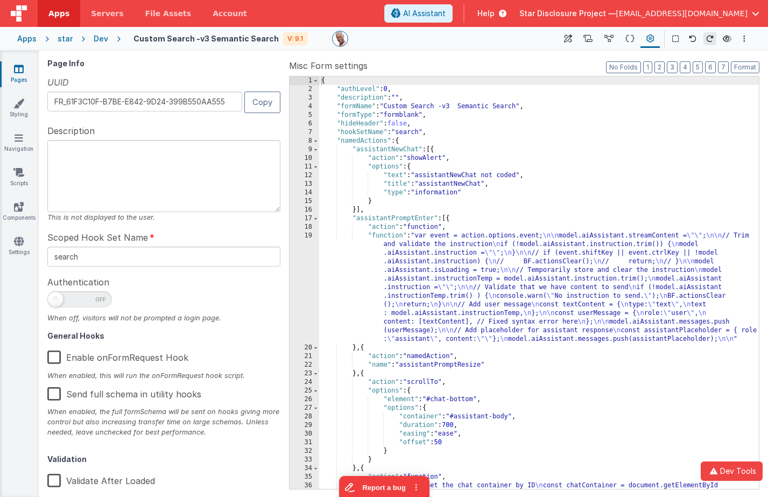
click at [596, 102] on div "{ "authLevel" : 0 , "description" : "" , "formName" : "Custom Search -v3 Semant…" at bounding box center [539, 338] width 440 height 524
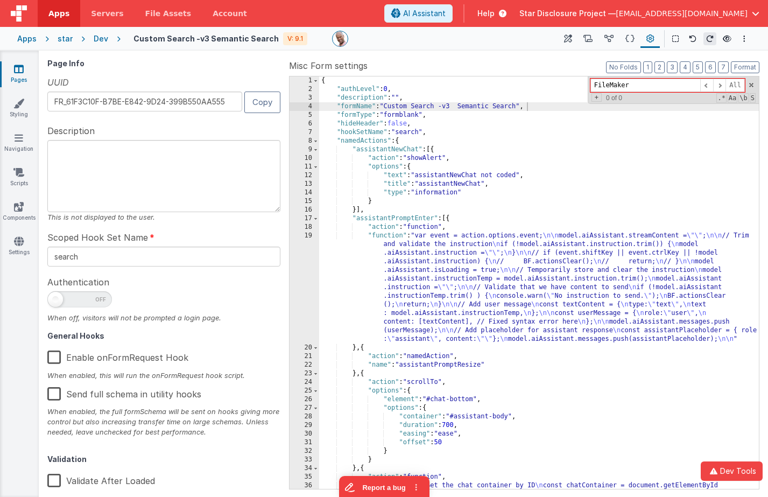
type input "FileMaker"
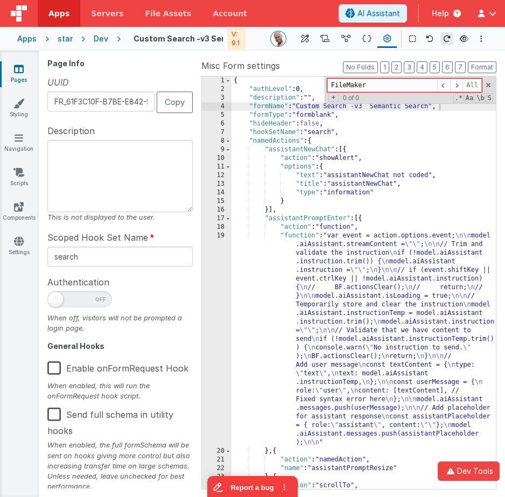
click at [64, 41] on div "star" at bounding box center [65, 38] width 15 height 11
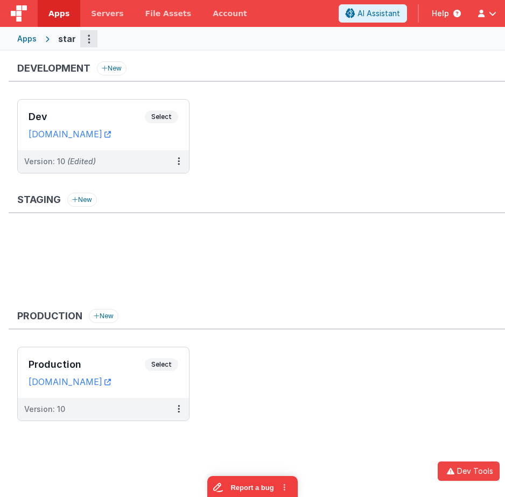
click at [84, 41] on button "Options" at bounding box center [88, 38] width 17 height 17
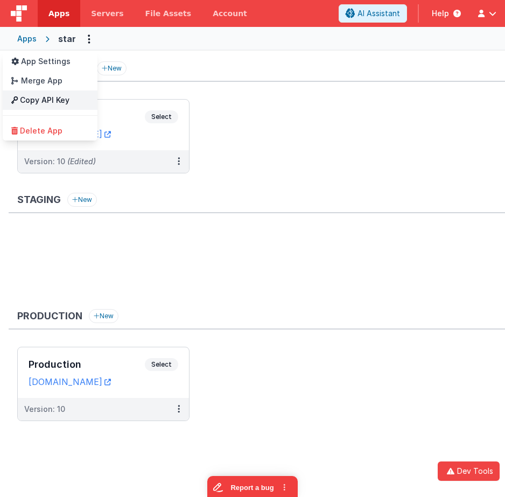
click at [65, 96] on link "Copy API Key" at bounding box center [50, 99] width 95 height 19
click at [422, 170] on button at bounding box center [252, 248] width 505 height 497
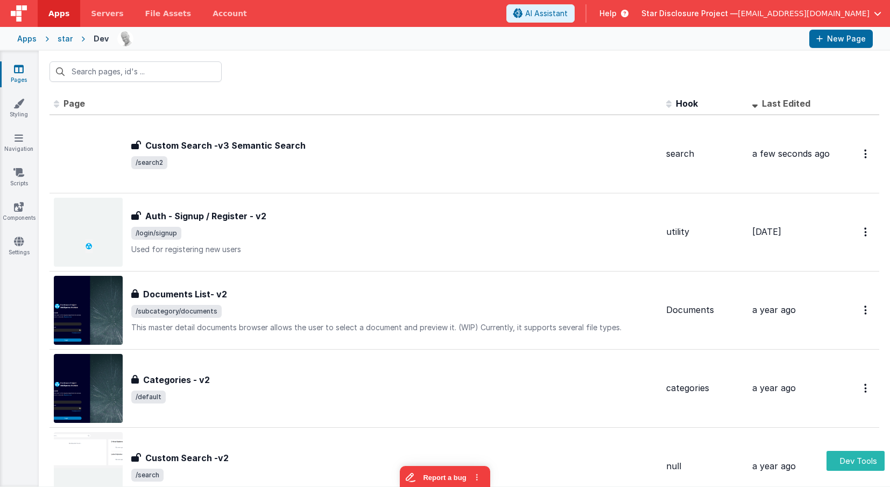
click at [464, 65] on div at bounding box center [464, 72] width 851 height 42
click at [24, 40] on div "Apps" at bounding box center [26, 38] width 19 height 11
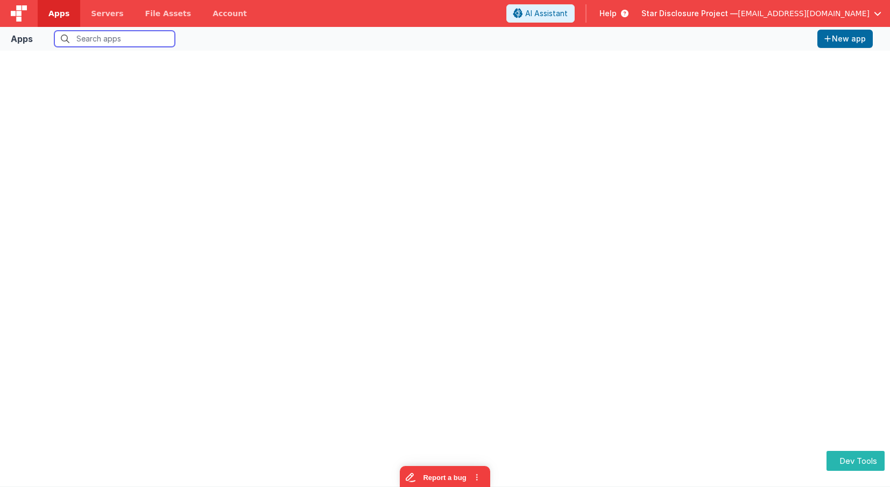
click at [105, 40] on input "text" at bounding box center [114, 39] width 121 height 16
type input "chat"
click at [199, 40] on label "All organizations" at bounding box center [226, 38] width 68 height 10
click at [0, 0] on input "All organizations" at bounding box center [0, 0] width 0 height 0
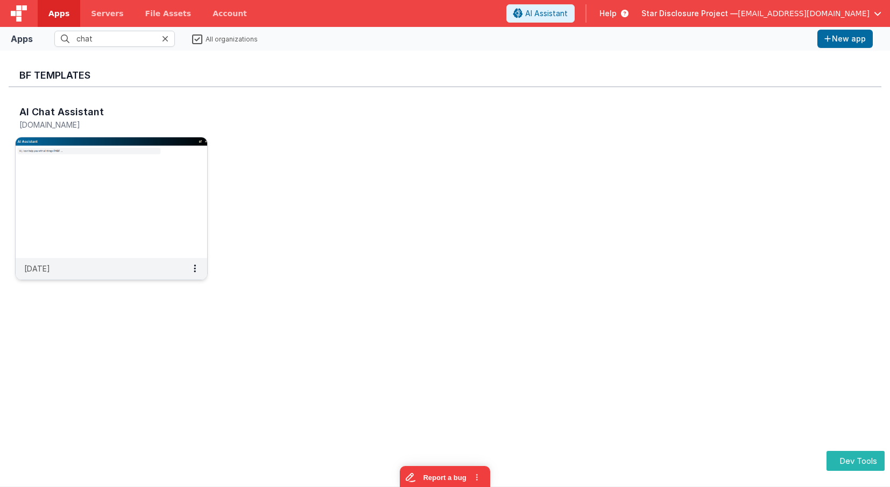
click at [126, 154] on img at bounding box center [112, 197] width 192 height 121
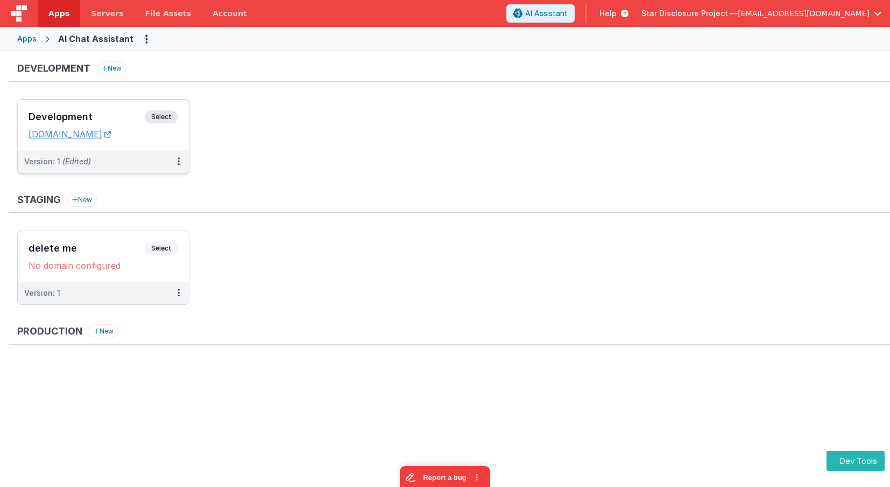
click at [149, 124] on div "Development Select" at bounding box center [104, 119] width 150 height 18
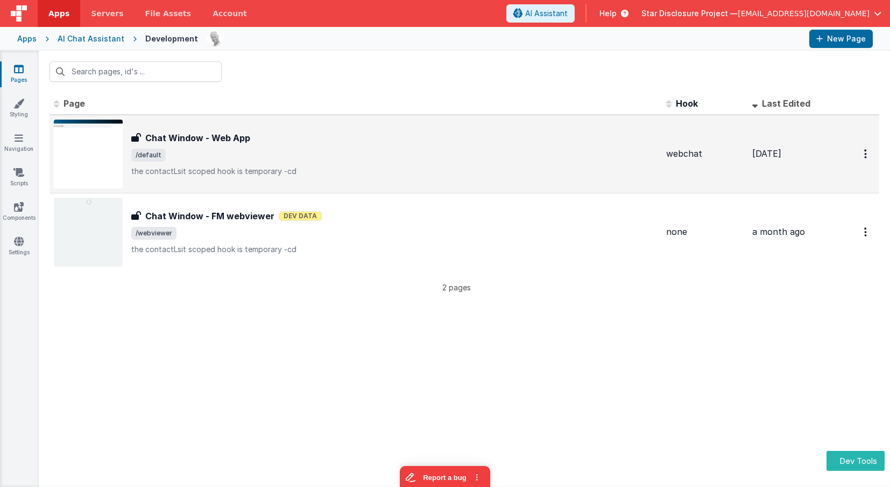
click at [410, 157] on span "/default" at bounding box center [394, 155] width 526 height 13
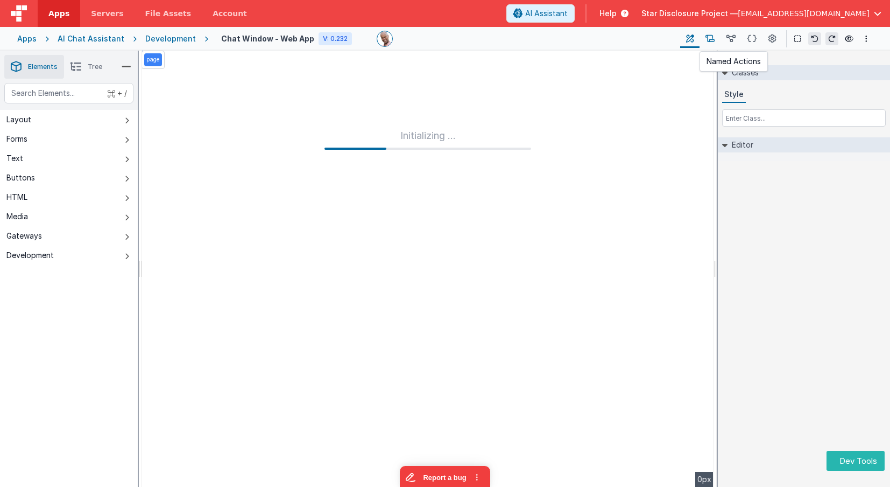
click at [710, 40] on icon at bounding box center [710, 38] width 9 height 11
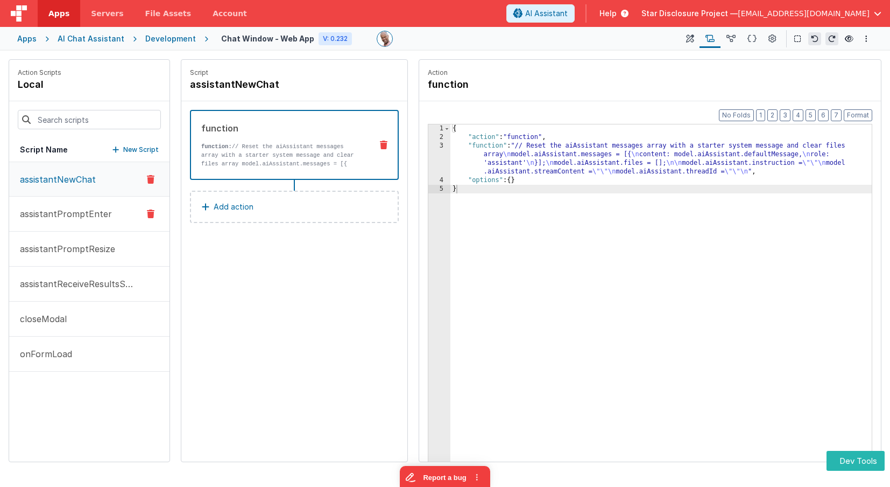
click at [84, 222] on button "assistantPromptEnter" at bounding box center [89, 213] width 160 height 35
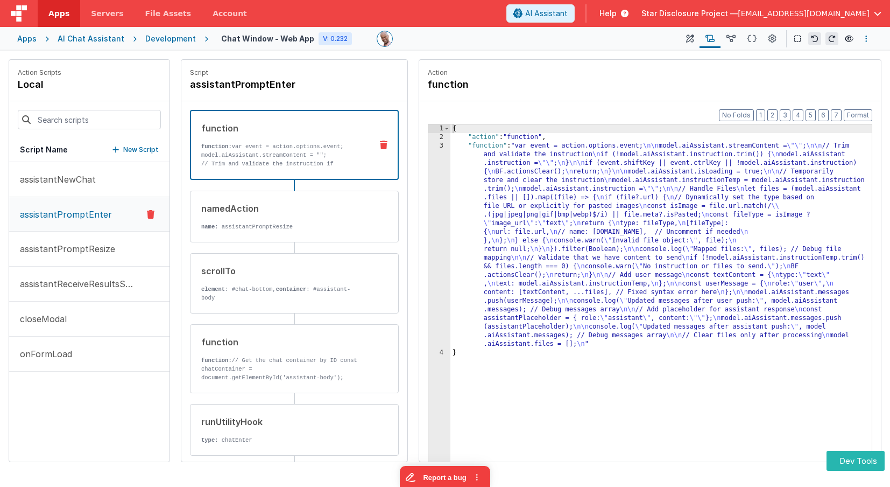
click at [868, 39] on button "Options" at bounding box center [866, 38] width 13 height 13
click at [773, 43] on button at bounding box center [445, 243] width 890 height 487
click at [770, 38] on icon at bounding box center [773, 38] width 8 height 11
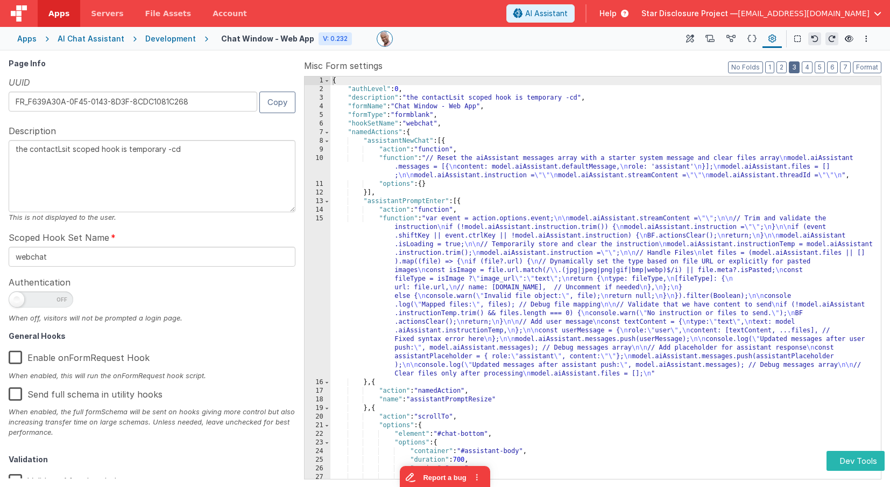
click at [795, 68] on button "3" at bounding box center [794, 67] width 11 height 12
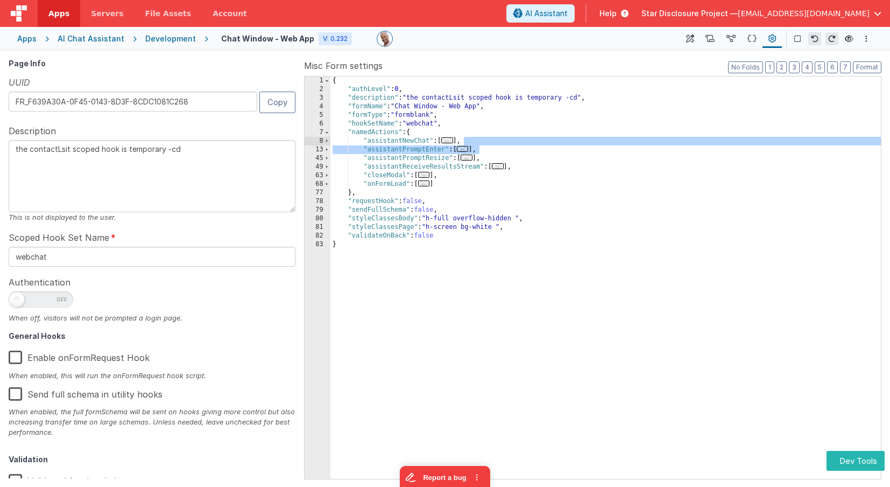
drag, startPoint x: 498, startPoint y: 148, endPoint x: 498, endPoint y: 142, distance: 6.5
click at [498, 142] on div "{ "authLevel" : 0 , "description" : "the contactLsit scoped hook is temporary -…" at bounding box center [605, 285] width 551 height 419
click at [491, 157] on div "{ "authLevel" : 0 , "description" : "the contactLsit scoped hook is temporary -…" at bounding box center [605, 285] width 551 height 419
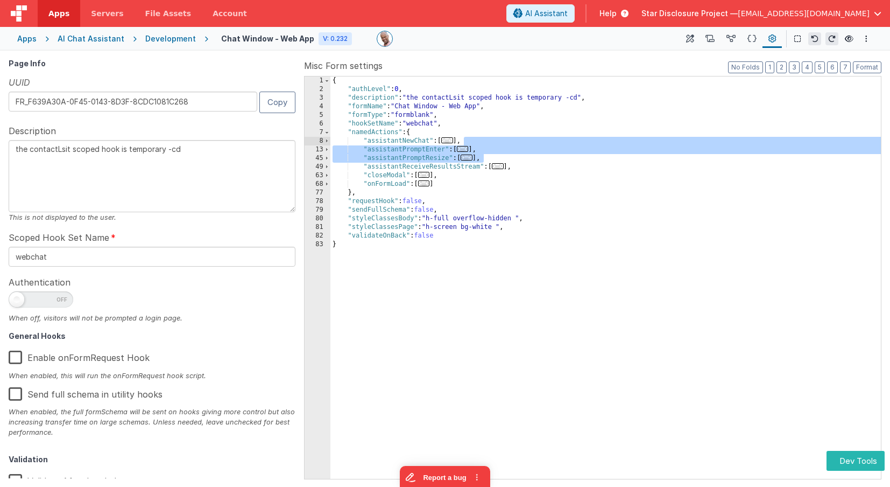
drag, startPoint x: 491, startPoint y: 157, endPoint x: 492, endPoint y: 142, distance: 14.6
click at [492, 142] on div "{ "authLevel" : 0 , "description" : "the contactLsit scoped hook is temporary -…" at bounding box center [605, 285] width 551 height 419
click at [524, 170] on div "{ "authLevel" : 0 , "description" : "the contactLsit scoped hook is temporary -…" at bounding box center [605, 285] width 551 height 419
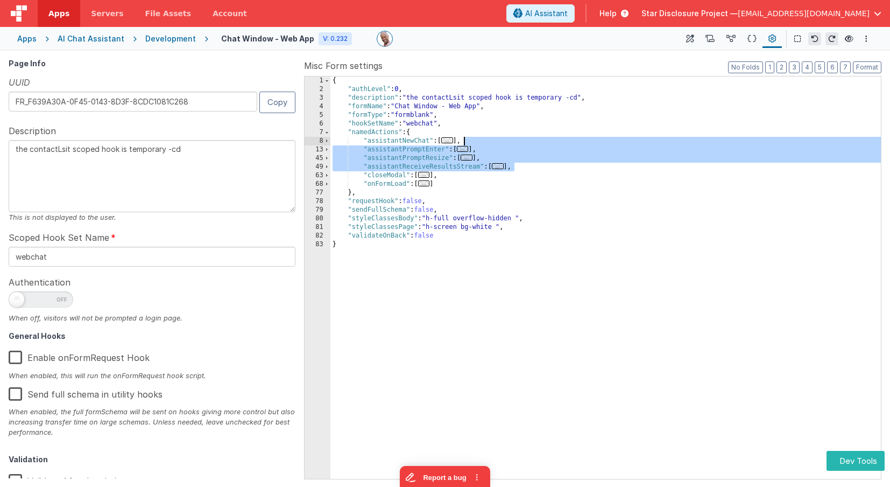
drag, startPoint x: 524, startPoint y: 170, endPoint x: 524, endPoint y: 138, distance: 31.2
click at [524, 138] on div "{ "authLevel" : 0 , "description" : "the contactLsit scoped hook is temporary -…" at bounding box center [605, 285] width 551 height 419
click at [849, 39] on icon at bounding box center [849, 39] width 9 height 8
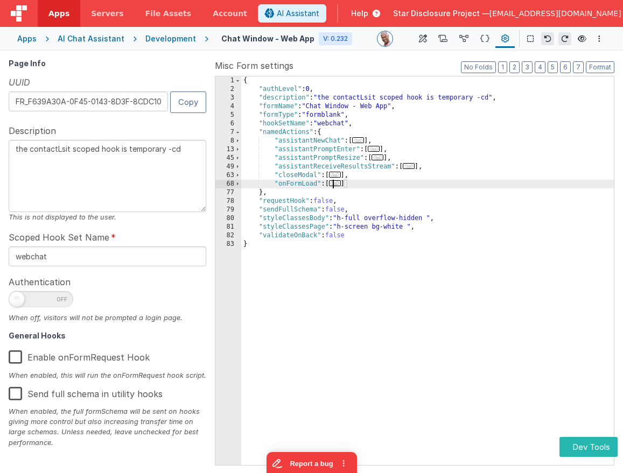
click at [336, 186] on span "..." at bounding box center [335, 183] width 12 height 6
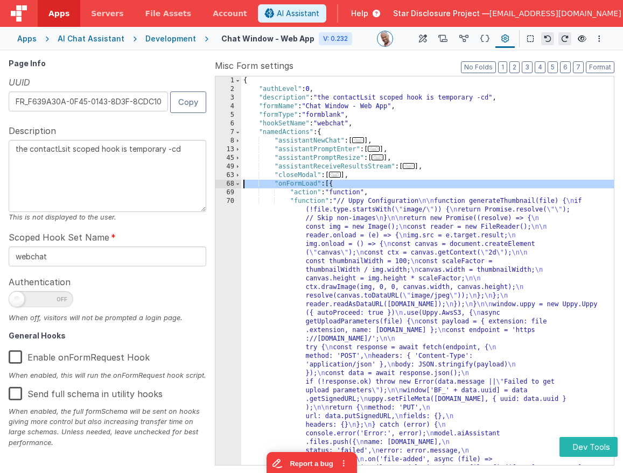
click at [234, 184] on div "68" at bounding box center [228, 184] width 26 height 9
click at [239, 185] on span at bounding box center [238, 184] width 6 height 9
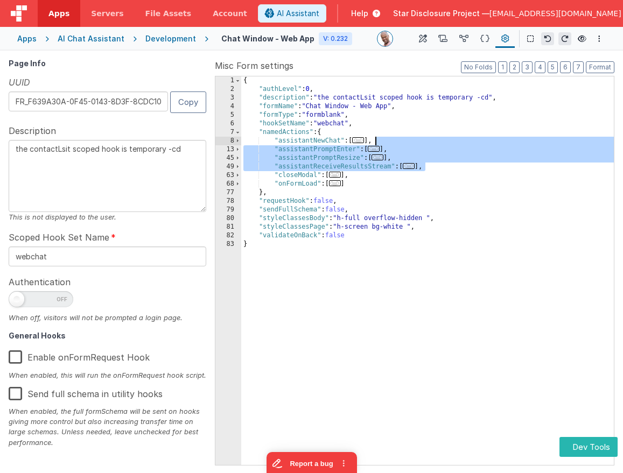
drag, startPoint x: 438, startPoint y: 166, endPoint x: 435, endPoint y: 142, distance: 25.0
click at [435, 142] on div "{ "authLevel" : 0 , "description" : "the contactLsit scoped hook is temporary -…" at bounding box center [427, 279] width 372 height 406
click at [370, 168] on div "{ "authLevel" : 0 , "description" : "the contactLsit scoped hook is temporary -…" at bounding box center [427, 279] width 372 height 406
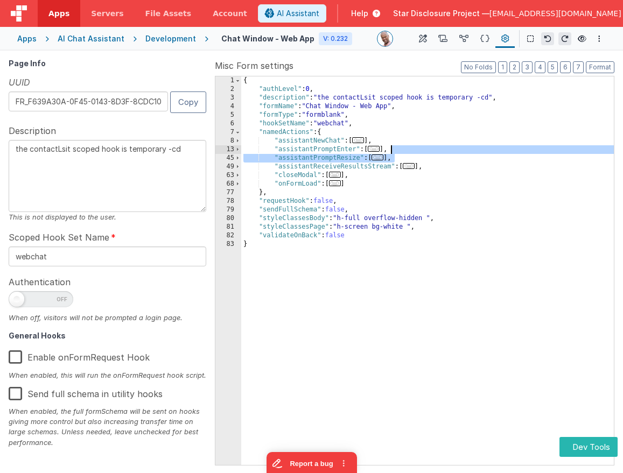
drag, startPoint x: 412, startPoint y: 153, endPoint x: 412, endPoint y: 147, distance: 5.9
click at [412, 147] on div "{ "authLevel" : 0 , "description" : "the contactLsit scoped hook is temporary -…" at bounding box center [427, 279] width 372 height 406
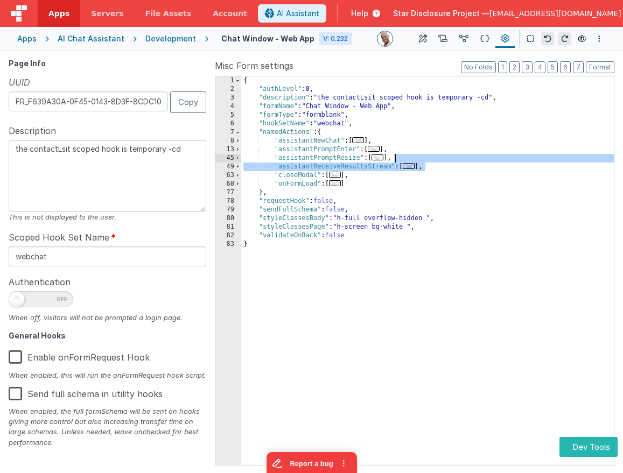
drag, startPoint x: 444, startPoint y: 170, endPoint x: 434, endPoint y: 155, distance: 17.5
click at [441, 158] on div "{ "authLevel" : 0 , "description" : "the contactLsit scoped hook is temporary -…" at bounding box center [427, 279] width 372 height 406
